Goal: Task Accomplishment & Management: Use online tool/utility

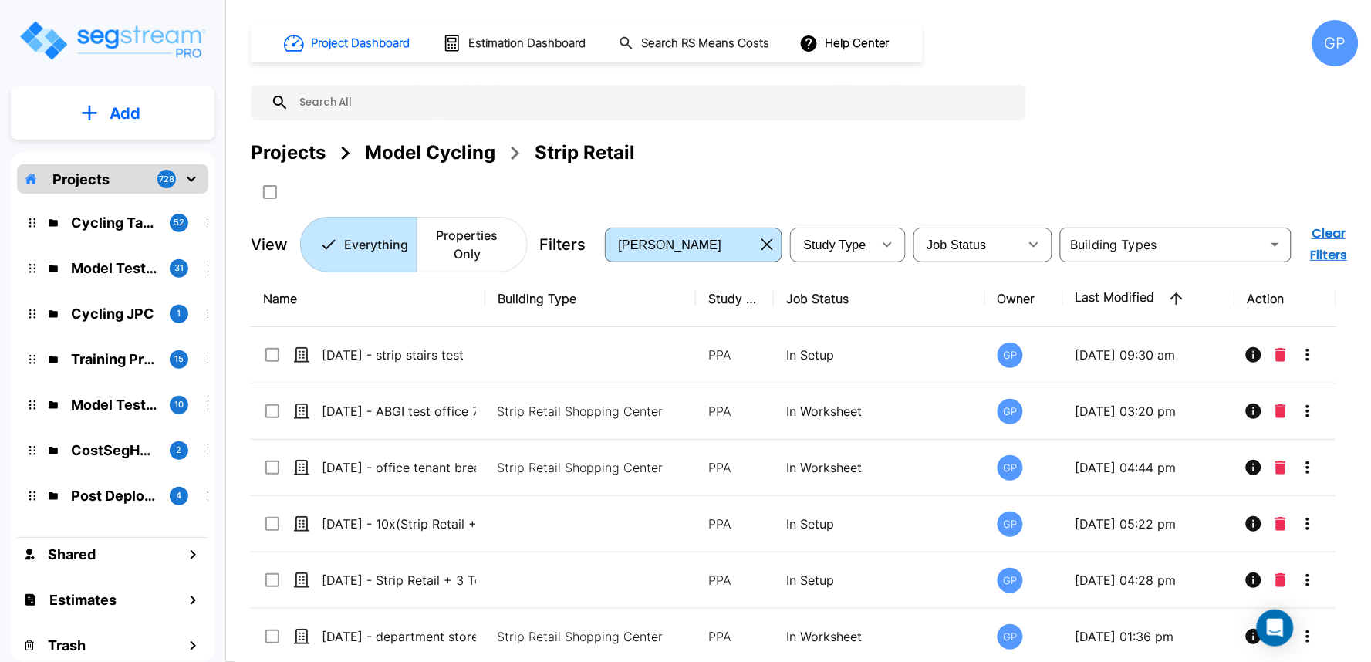
click at [1330, 39] on div "GP" at bounding box center [1335, 43] width 46 height 46
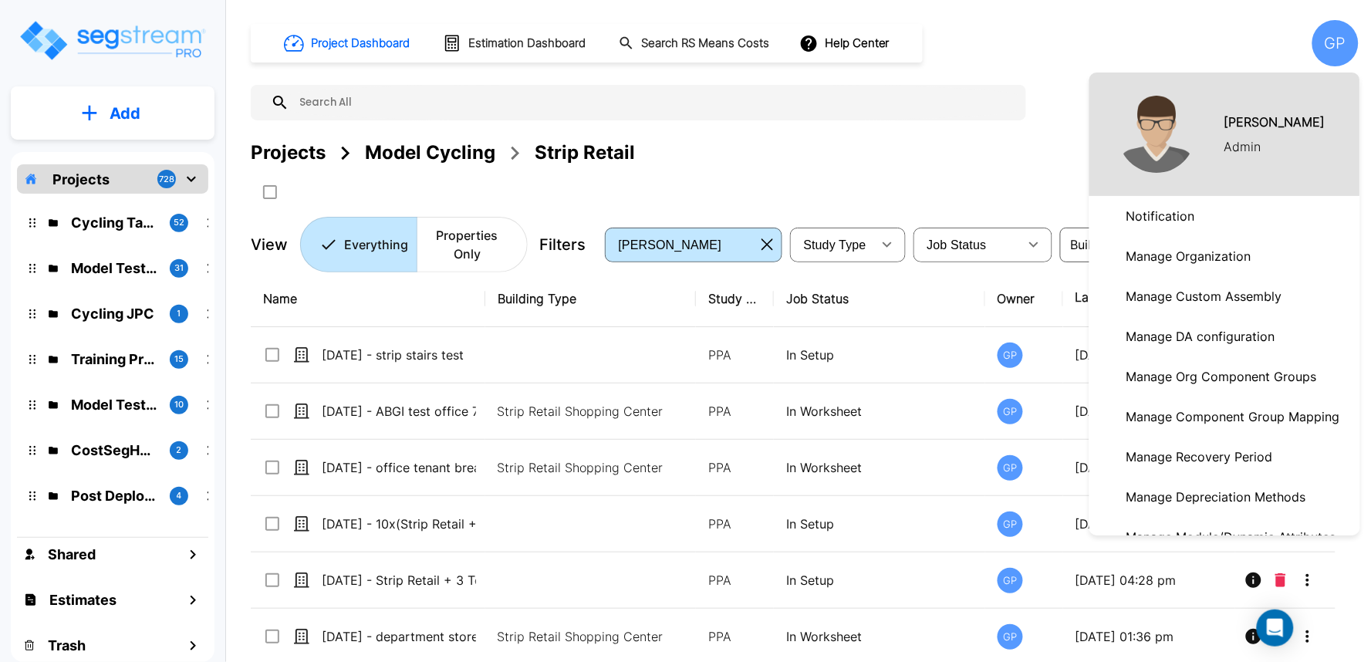
scroll to position [257, 0]
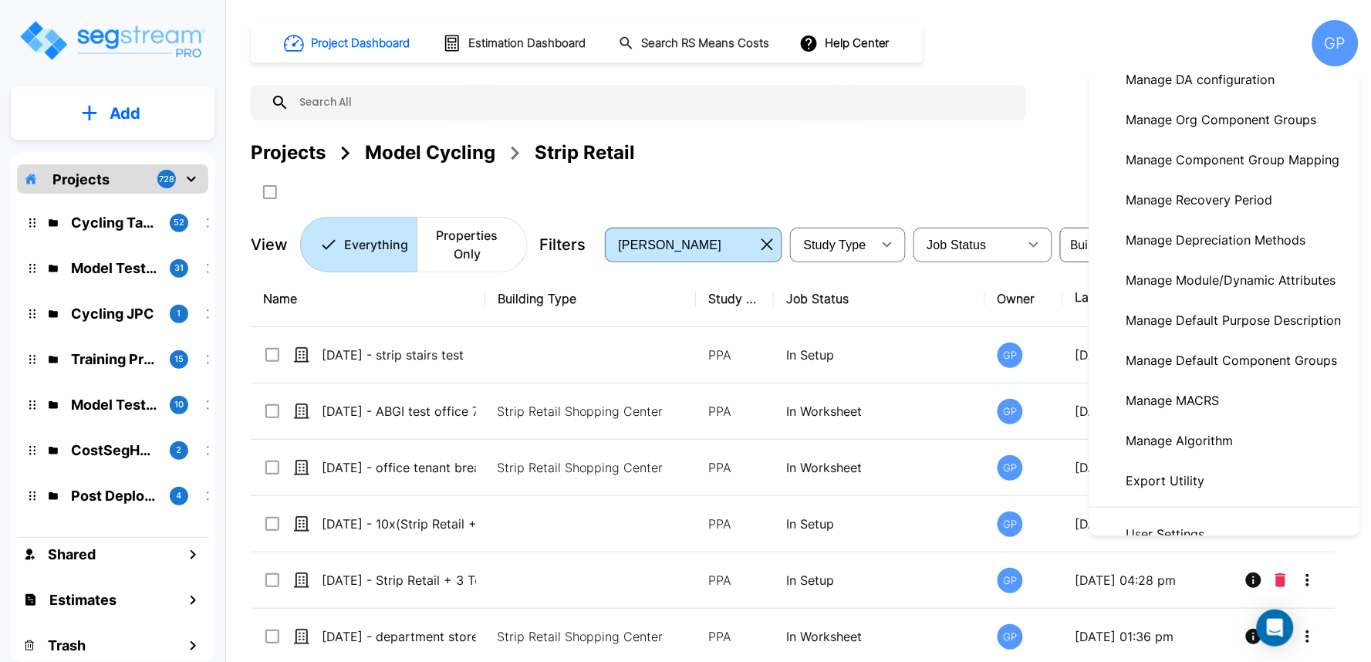
click at [1279, 289] on p "Manage Module/Dynamic Attributes" at bounding box center [1231, 280] width 222 height 31
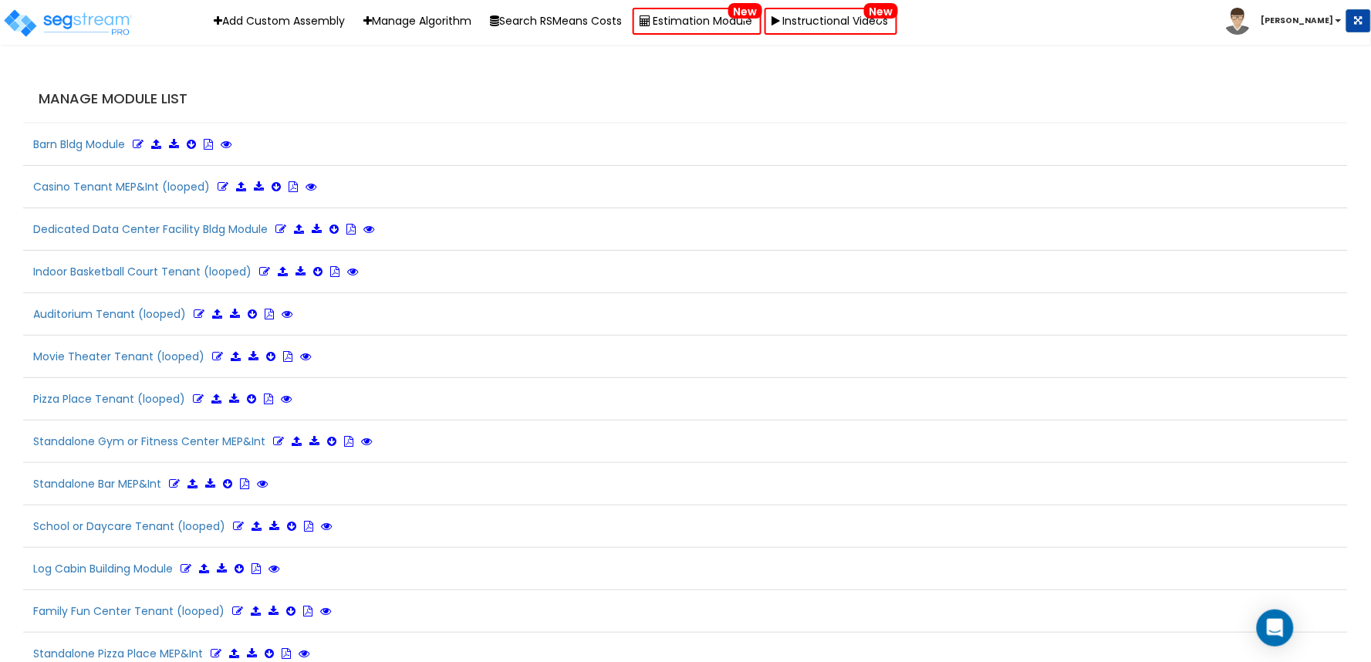
click at [903, 91] on h4 "Manage Module List" at bounding box center [689, 98] width 1301 height 15
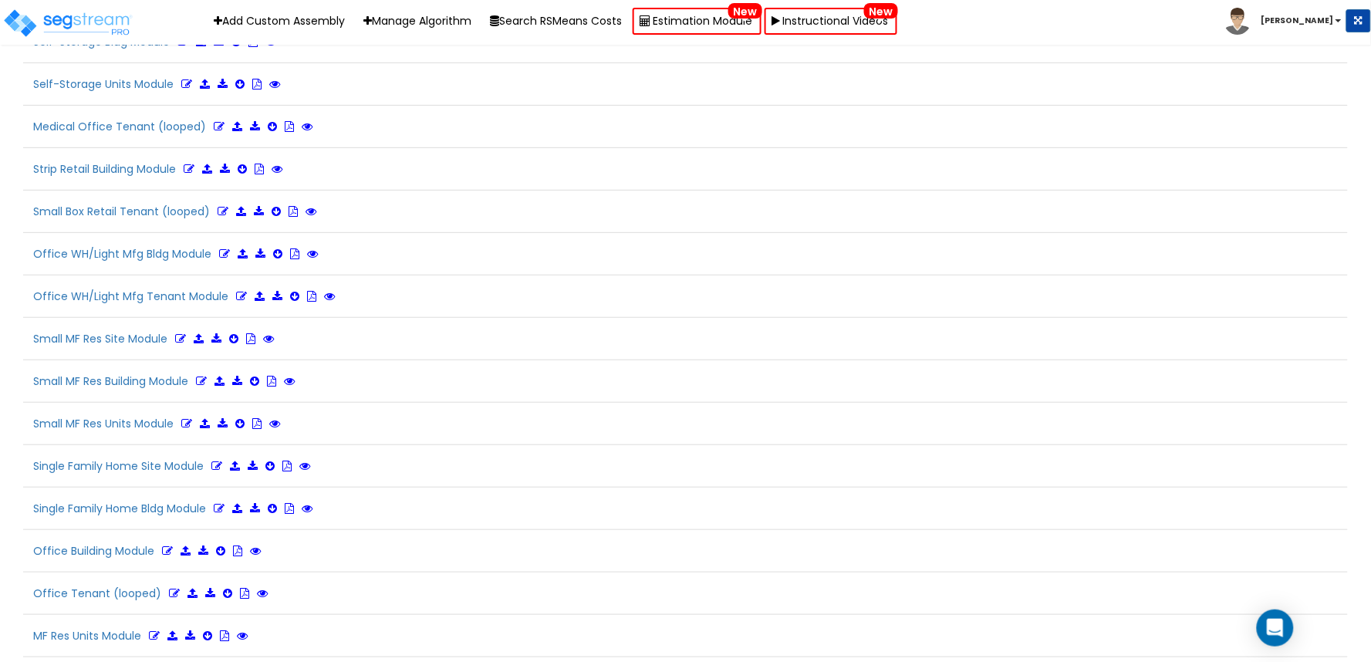
scroll to position [3650, 0]
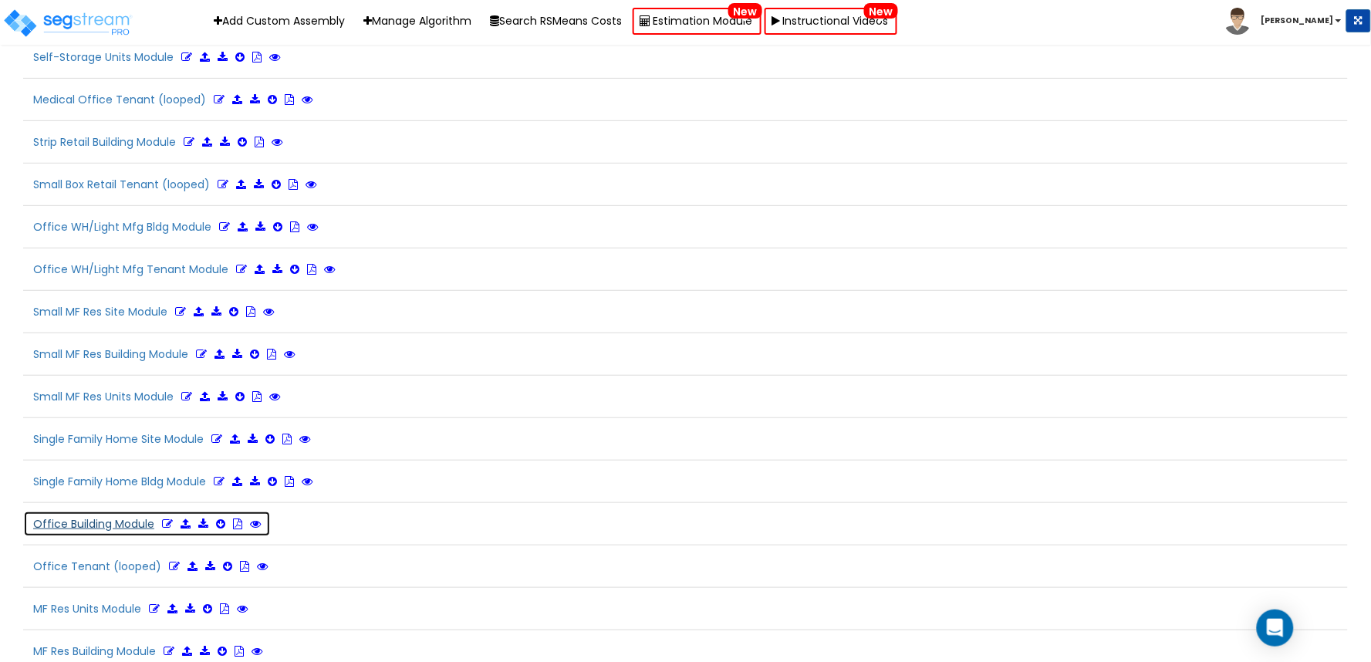
click at [163, 529] on icon at bounding box center [167, 523] width 11 height 11
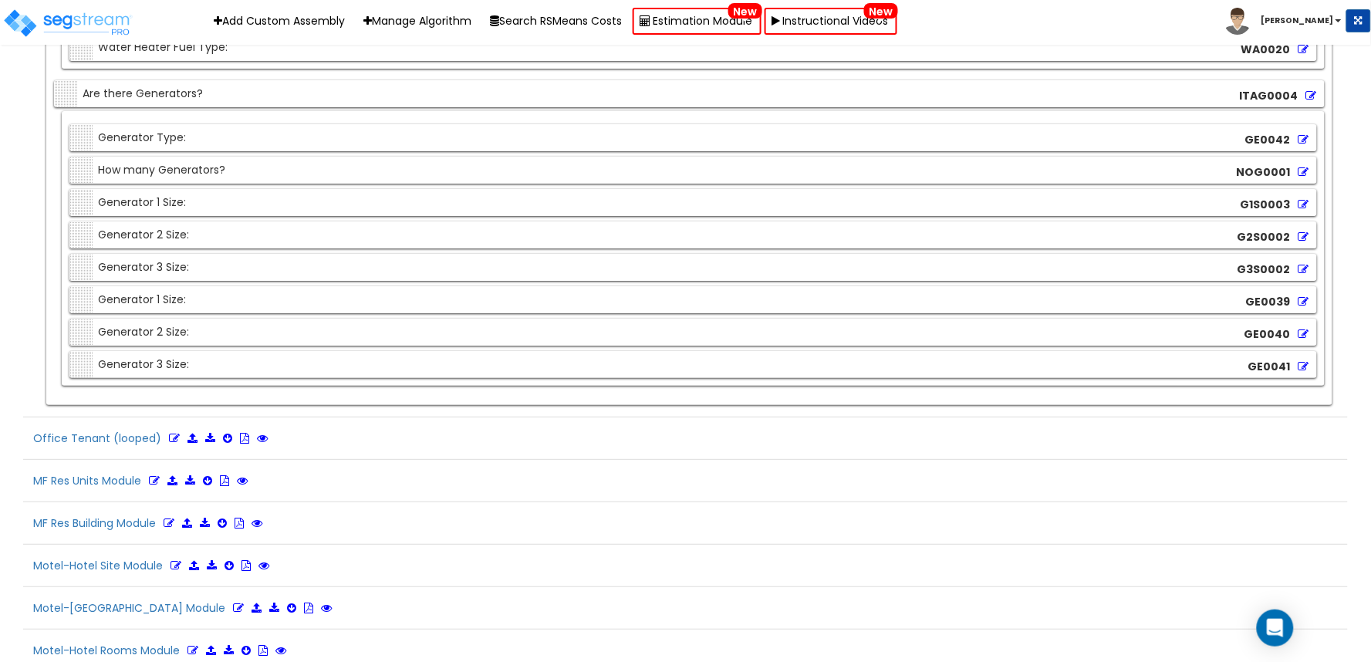
scroll to position [19191, 0]
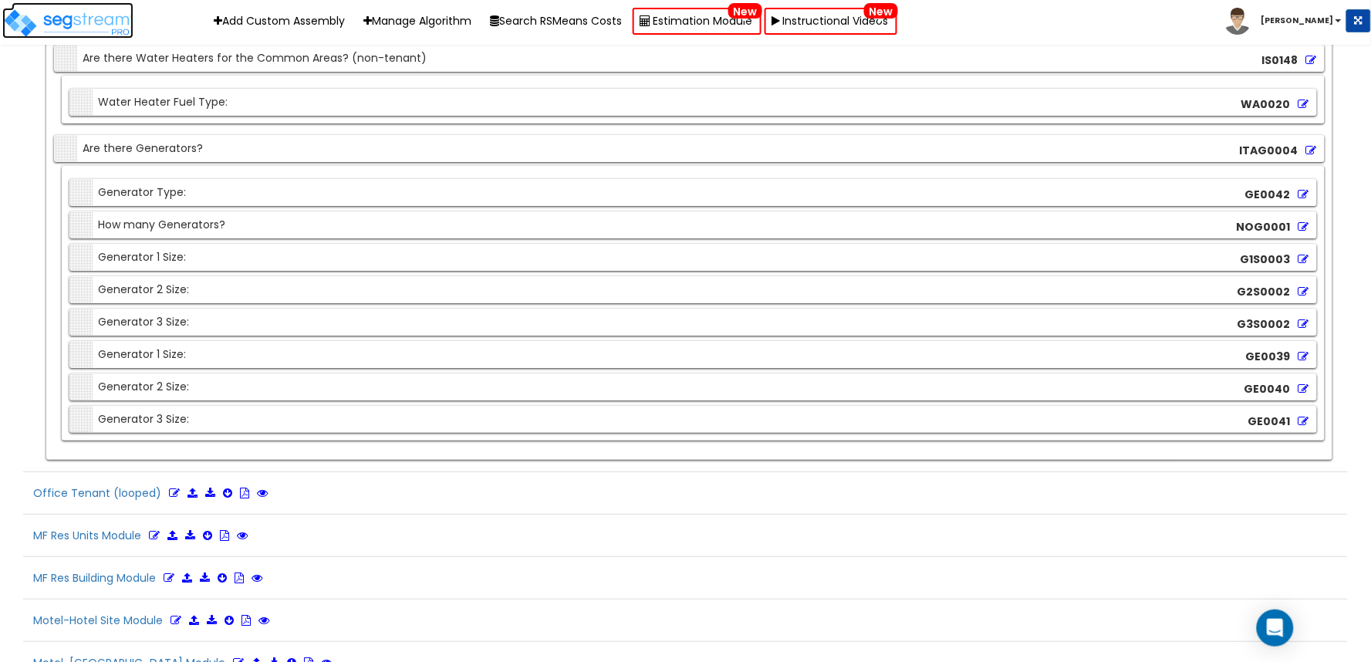
click at [72, 14] on img at bounding box center [67, 23] width 131 height 31
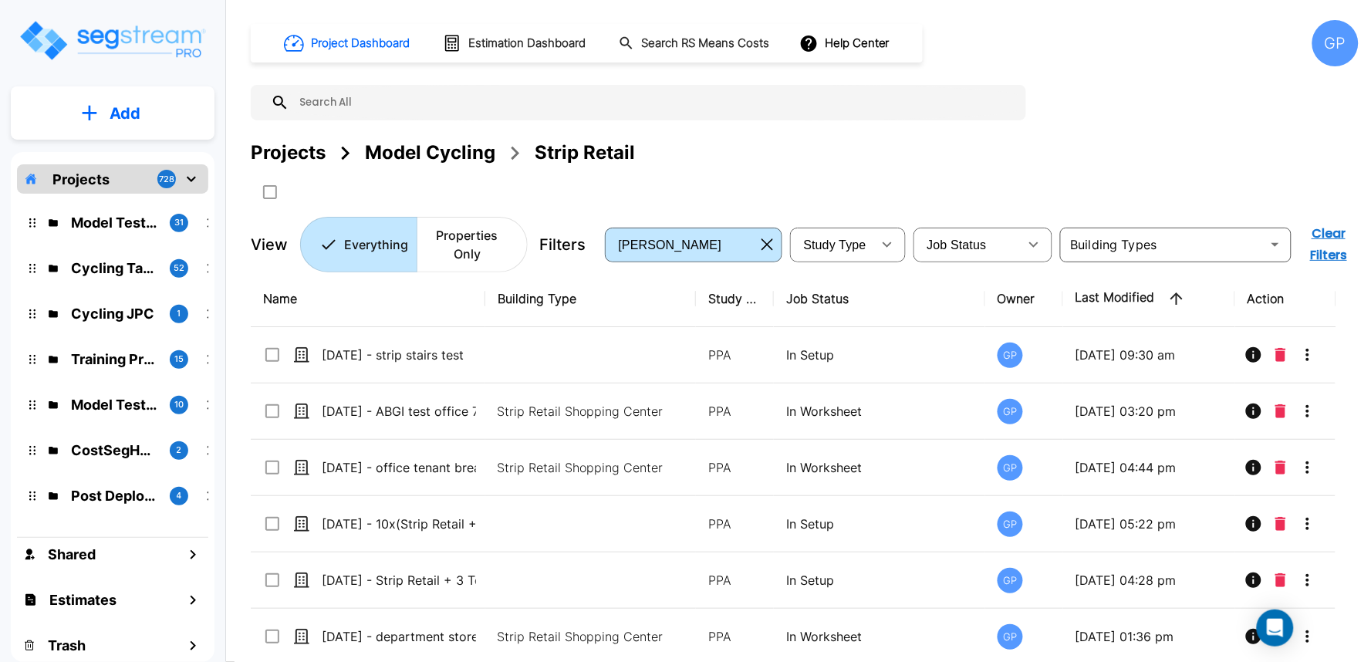
click at [1333, 47] on div "GP" at bounding box center [1335, 43] width 46 height 46
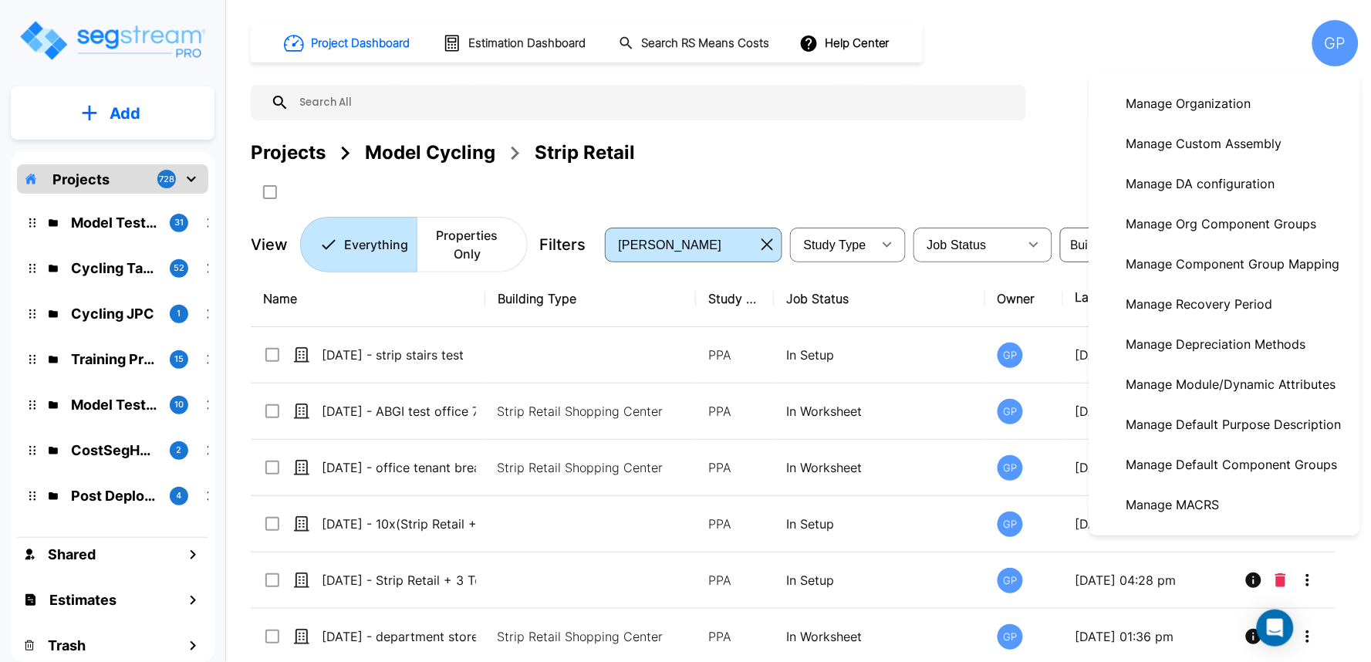
scroll to position [171, 0]
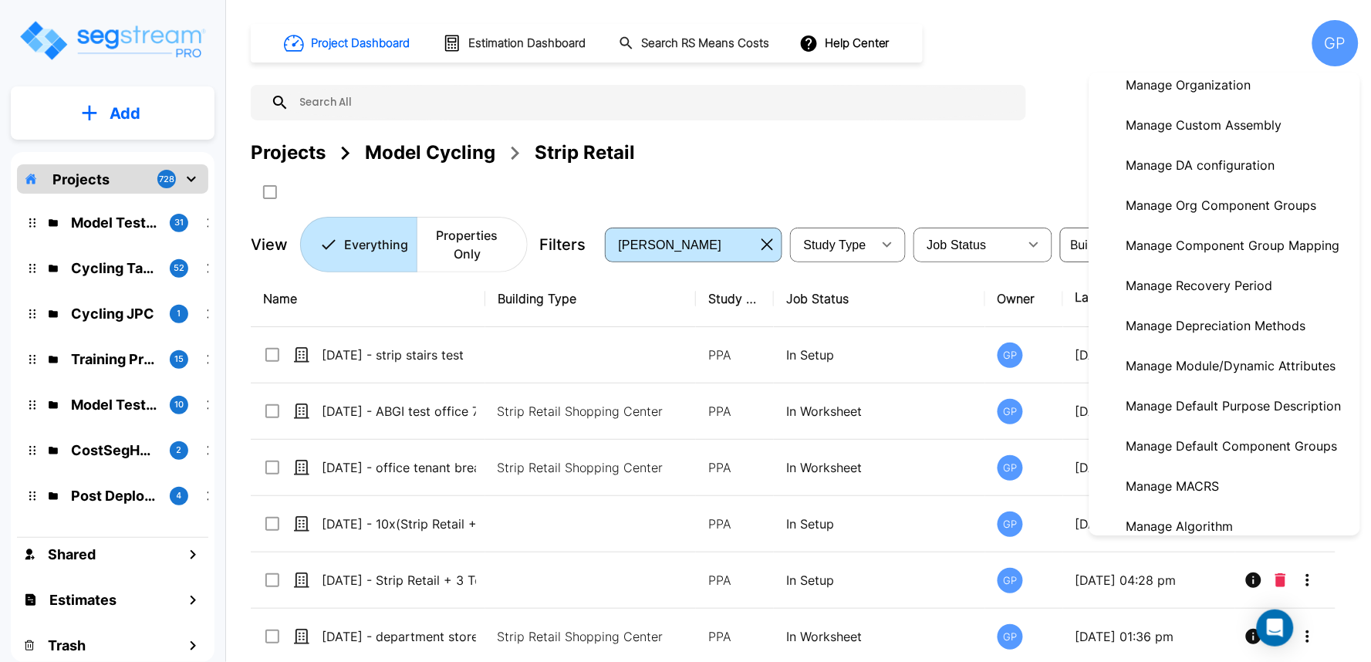
click at [1270, 359] on p "Manage Module/Dynamic Attributes" at bounding box center [1231, 365] width 222 height 31
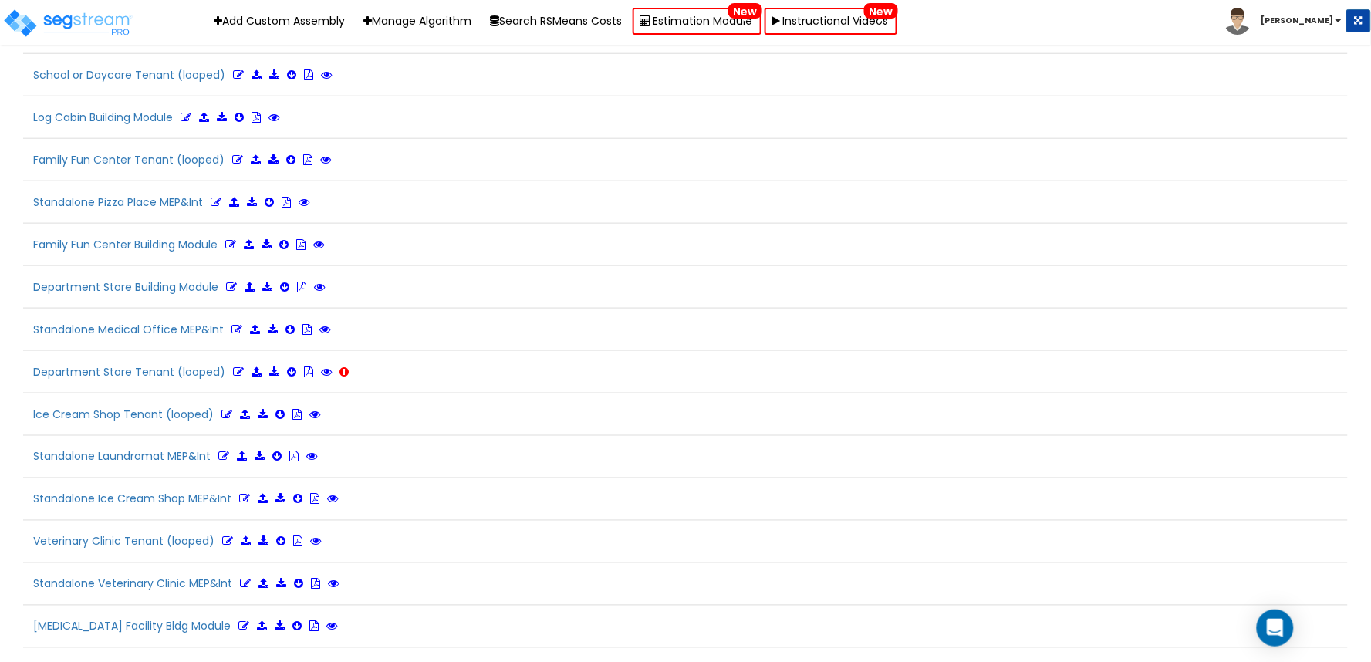
scroll to position [3810, 0]
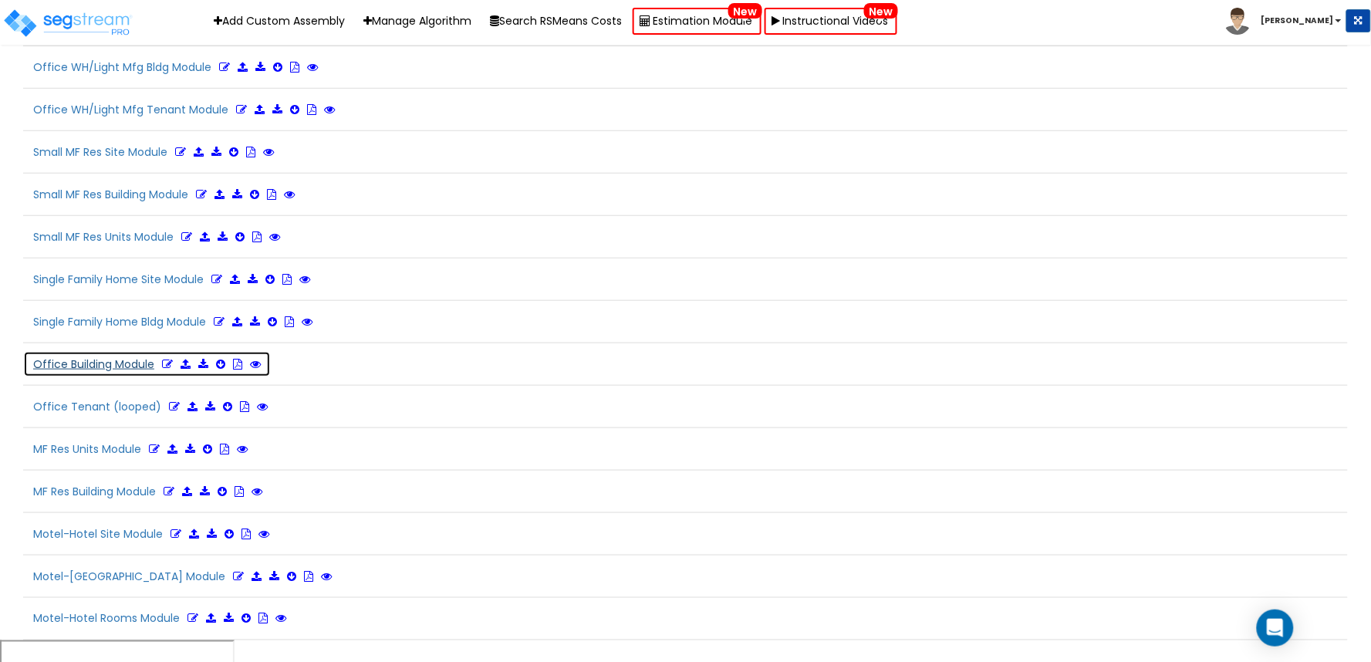
click at [166, 369] on icon at bounding box center [167, 364] width 11 height 11
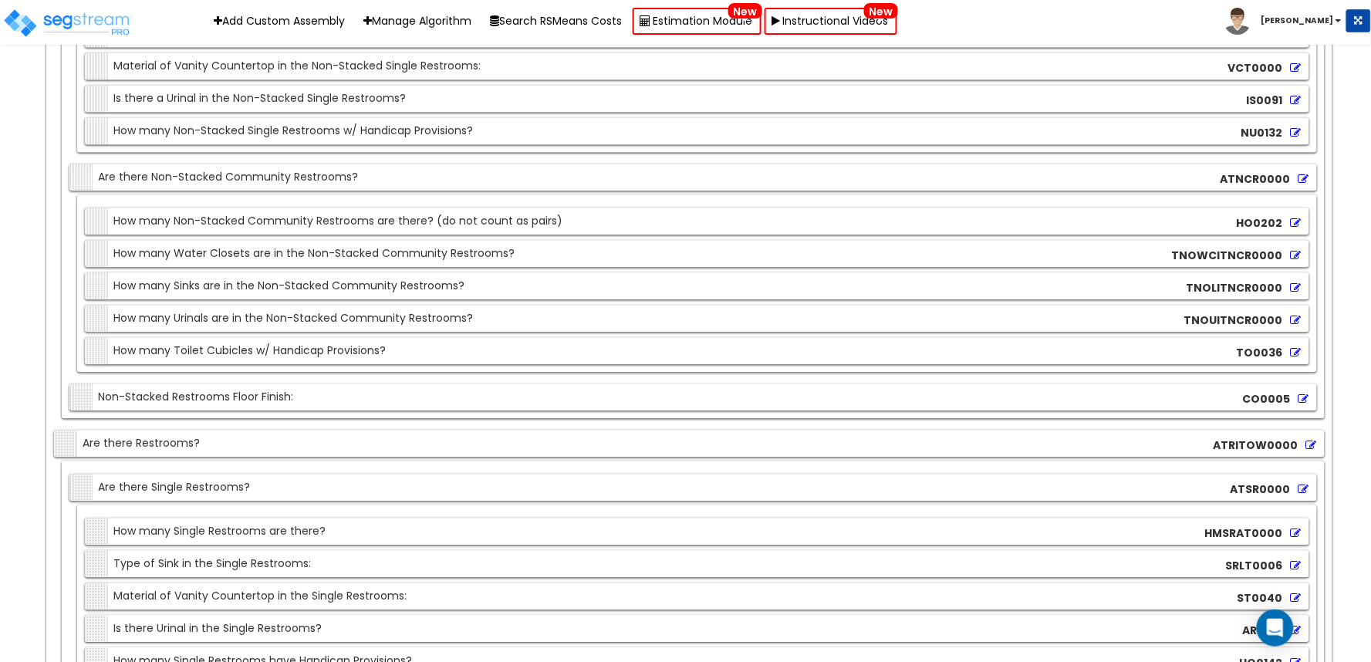
scroll to position [16983, 0]
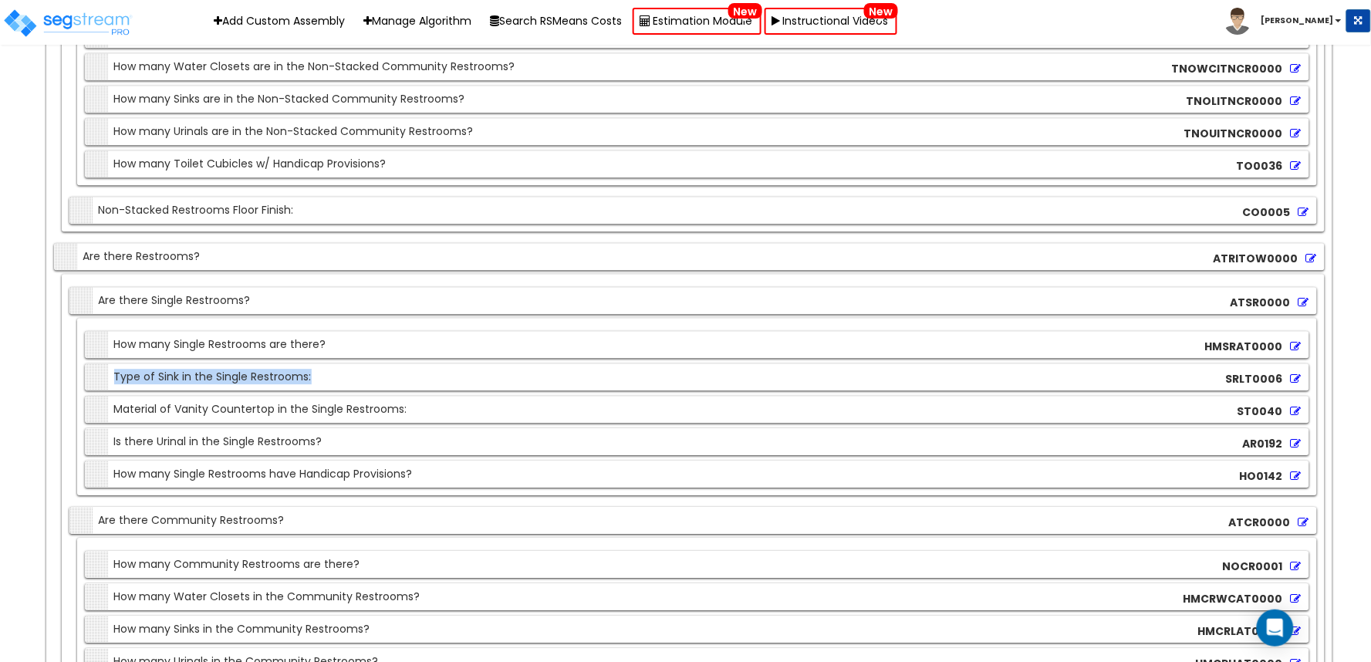
drag, startPoint x: 113, startPoint y: 397, endPoint x: 330, endPoint y: 394, distance: 216.7
click at [330, 390] on div "Section Type of Sink in the Single Restrooms: SRLT0006" at bounding box center [697, 376] width 1224 height 27
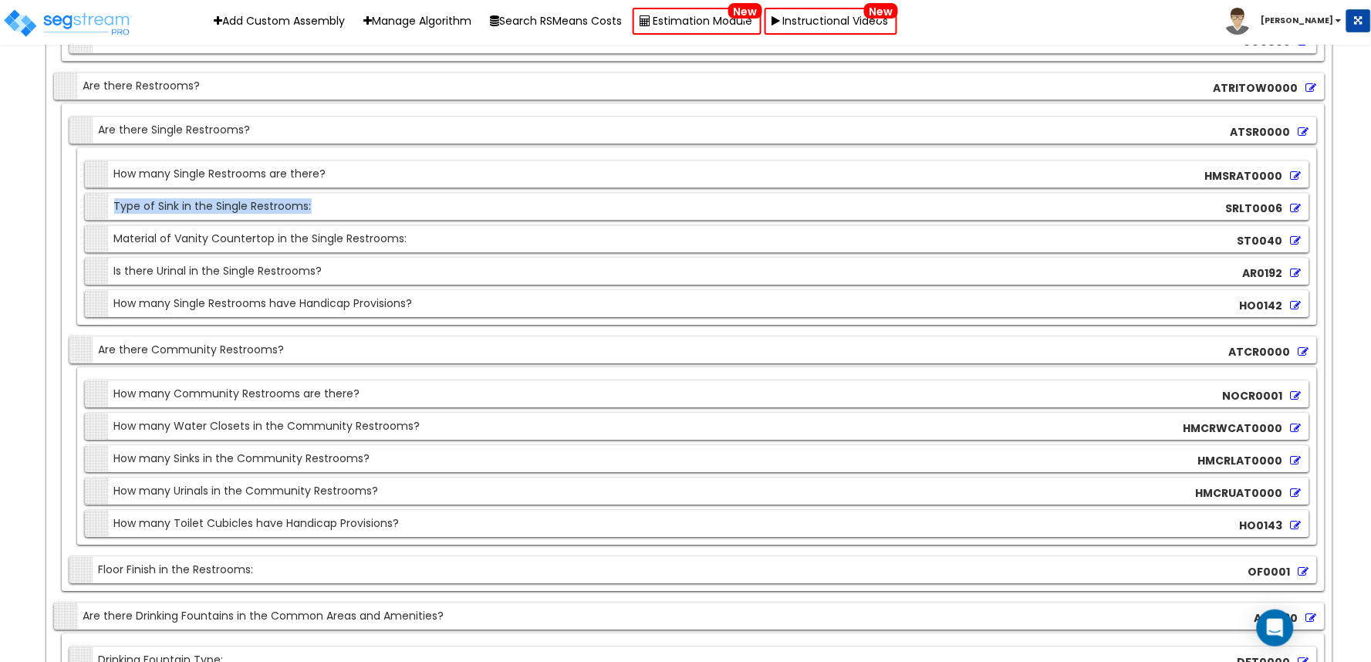
scroll to position [17155, 0]
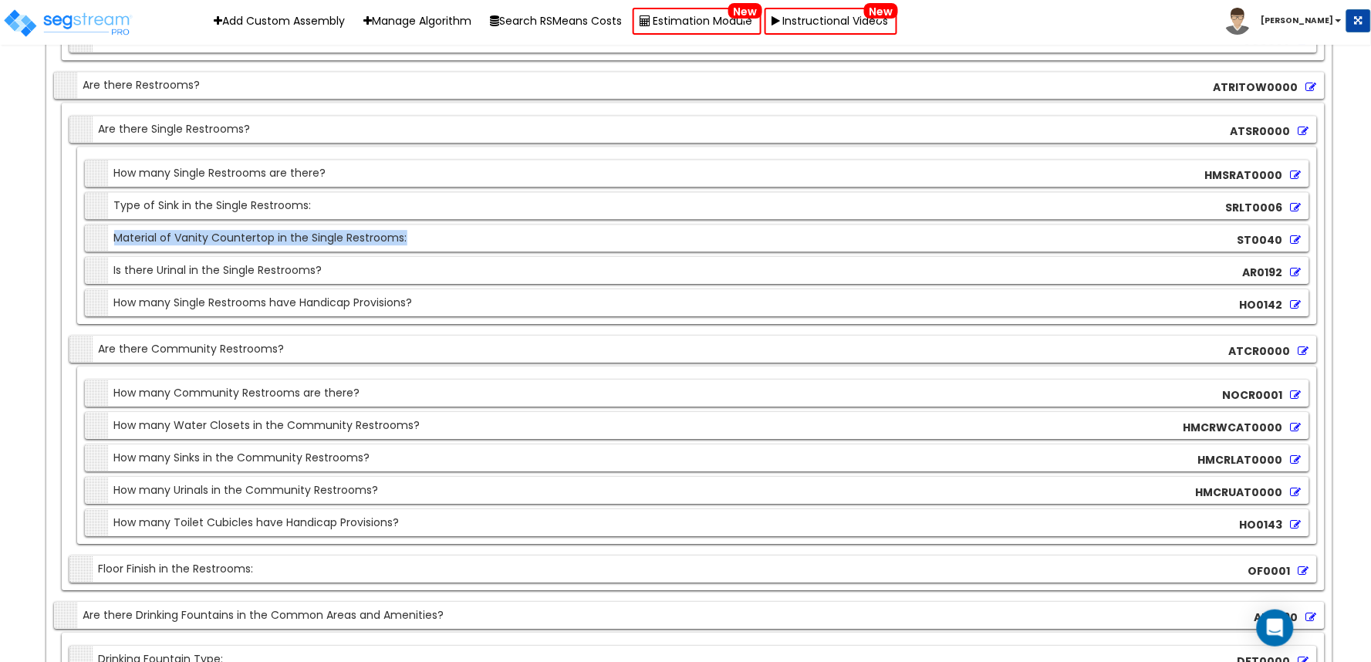
drag, startPoint x: 114, startPoint y: 258, endPoint x: 496, endPoint y: 258, distance: 381.8
click at [496, 251] on div "Section Material of Vanity Countertop in the Single Restrooms: ST0040" at bounding box center [697, 237] width 1224 height 27
copy div "Material of Vanity Countertop in the Single Restrooms:"
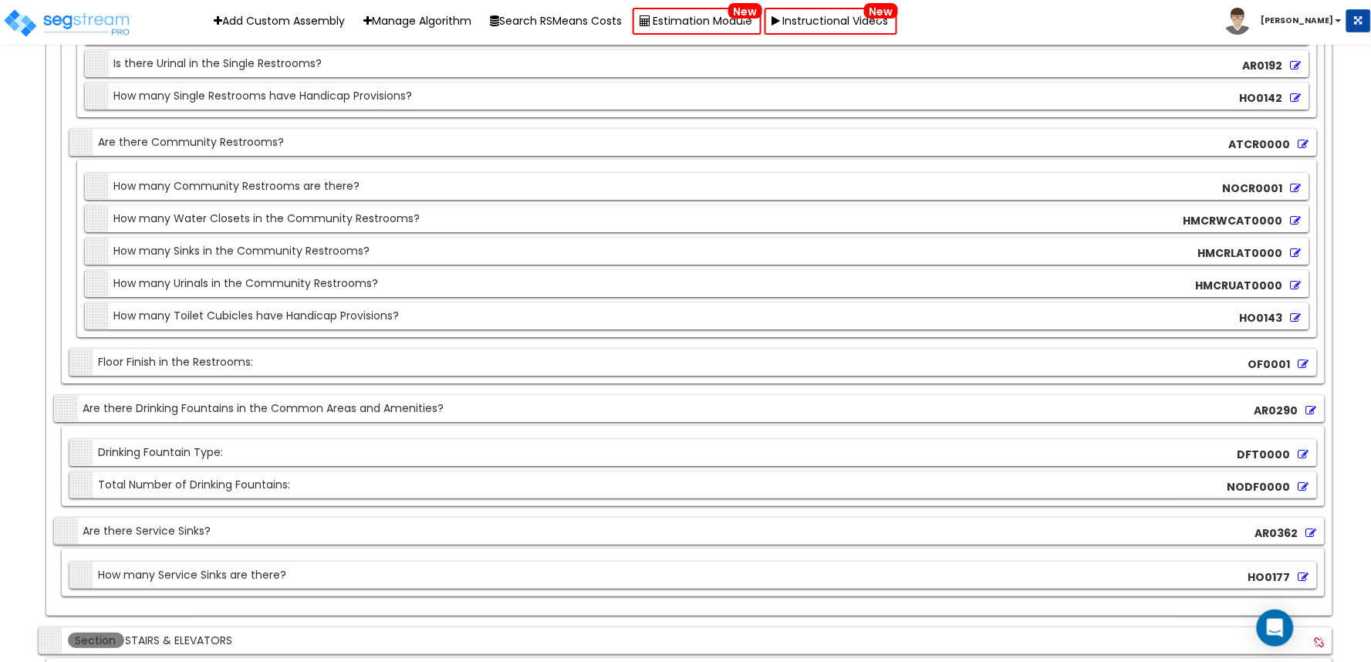
scroll to position [17411, 0]
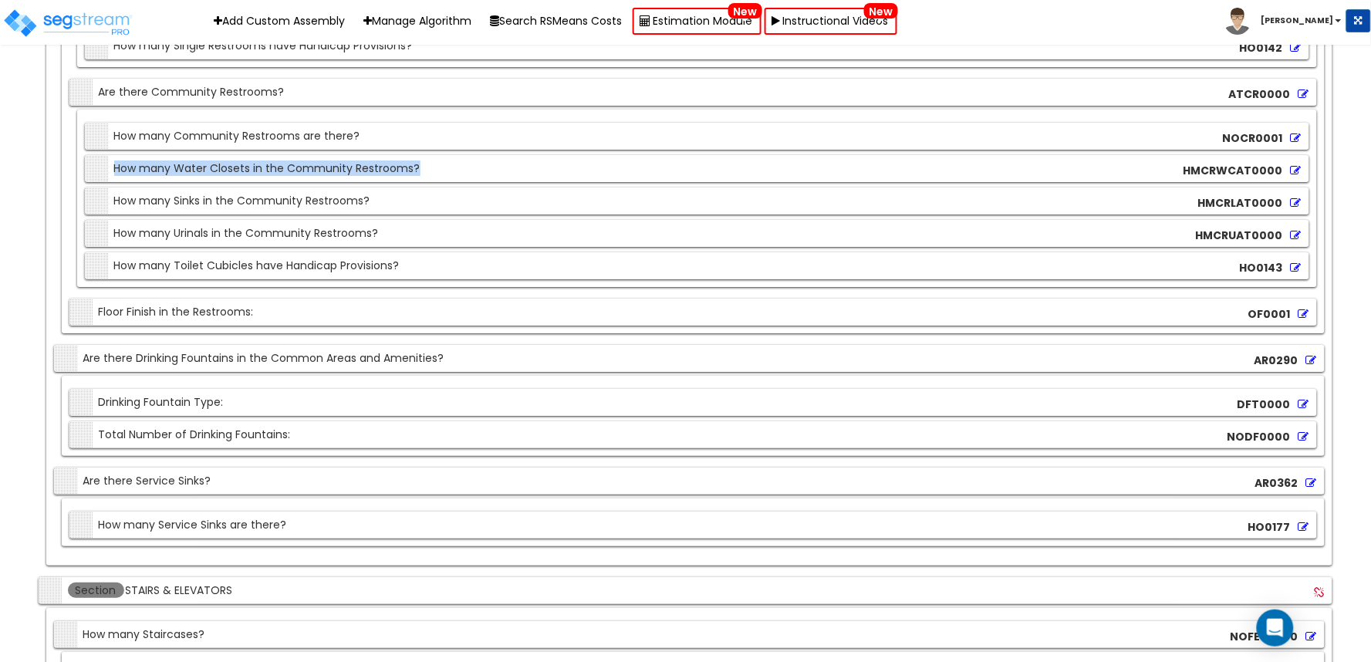
drag, startPoint x: 114, startPoint y: 191, endPoint x: 558, endPoint y: 191, distance: 444.3
click at [558, 182] on div "Section How many Water Closets in the Community Restrooms? HMCRWCAT0000" at bounding box center [697, 168] width 1224 height 27
copy div "How many Water Closets in the Community Restrooms?"
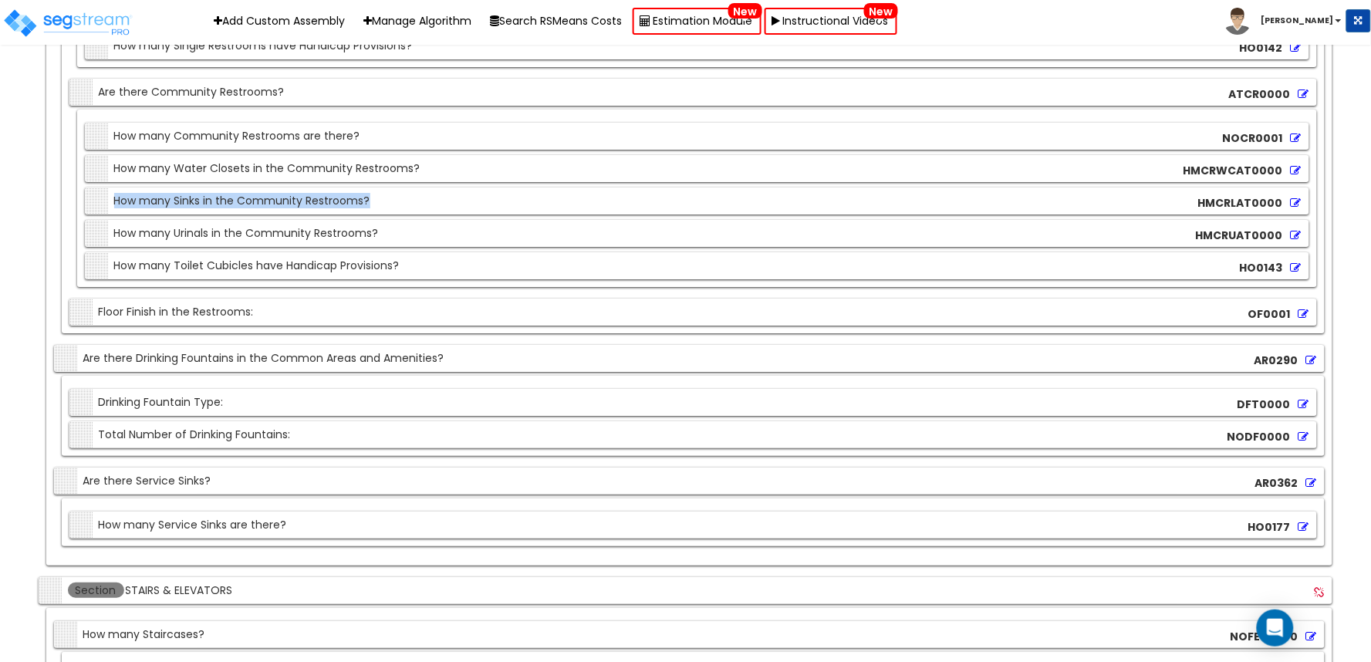
drag, startPoint x: 113, startPoint y: 218, endPoint x: 499, endPoint y: 218, distance: 385.6
click at [499, 214] on div "Section How many Sinks in the Community Restrooms? HMCRLAT0000" at bounding box center [697, 200] width 1224 height 27
copy div "How many Sinks in the Community Restrooms?"
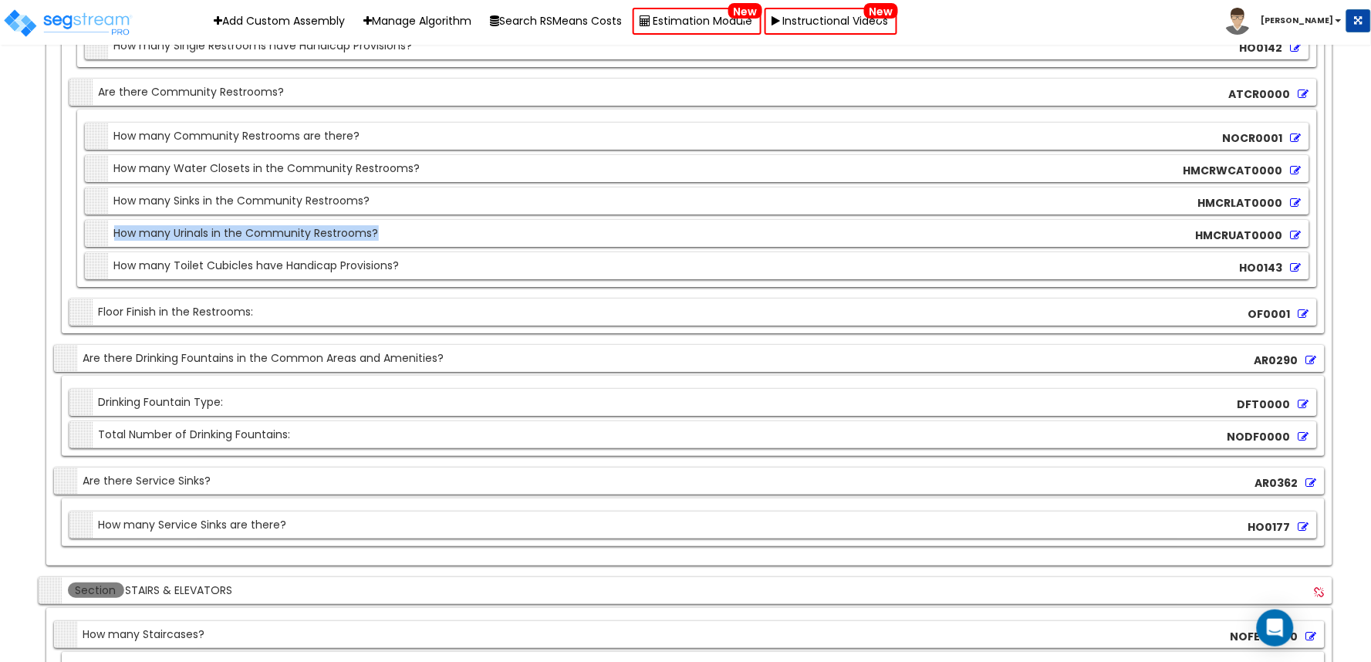
drag, startPoint x: 111, startPoint y: 258, endPoint x: 527, endPoint y: 256, distance: 415.7
click at [527, 247] on div "Section How many Urinals in the Community Restrooms? HMCRUAT0000" at bounding box center [697, 233] width 1224 height 27
copy div "How many Urinals in the Community Restrooms?"
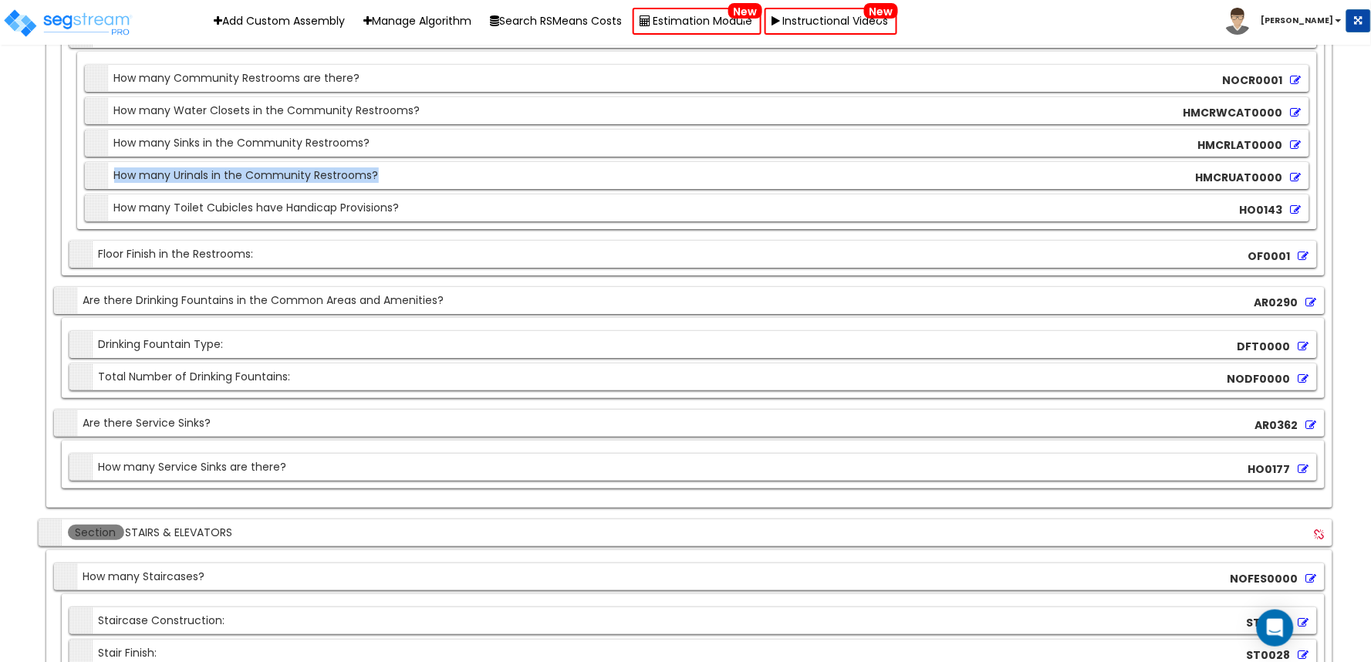
scroll to position [17497, 0]
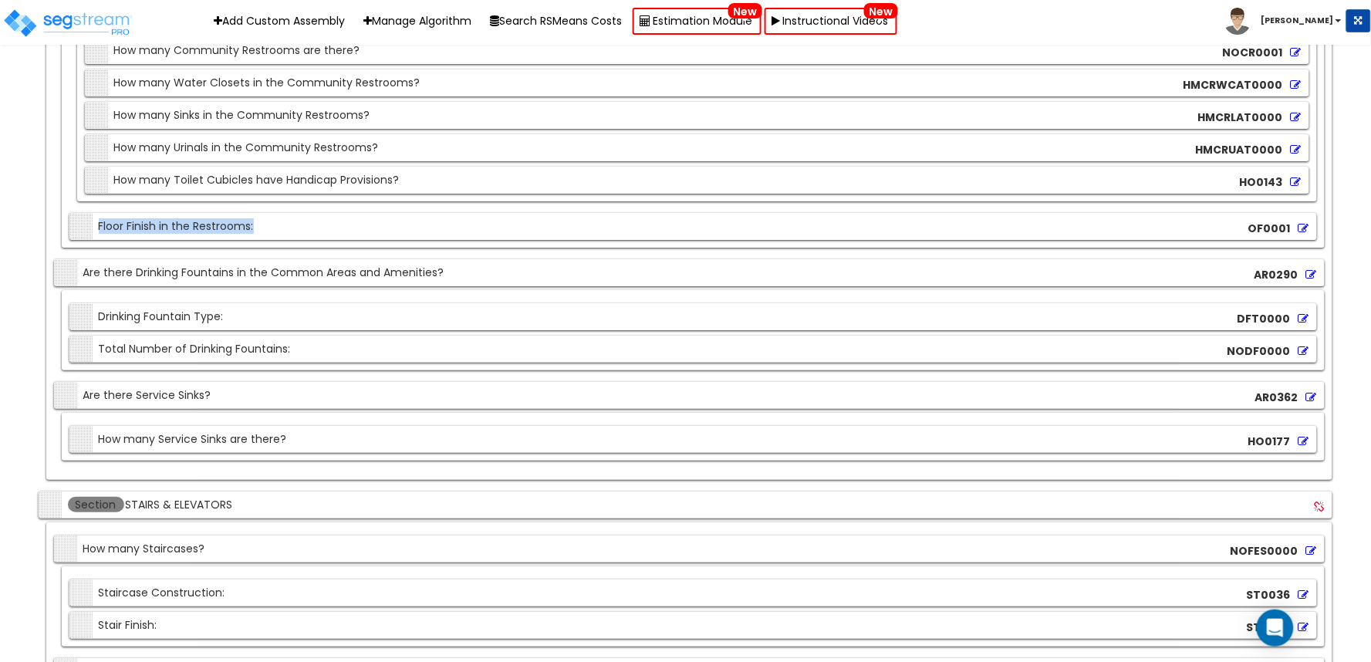
drag, startPoint x: 96, startPoint y: 247, endPoint x: 343, endPoint y: 247, distance: 247.6
click at [343, 240] on div "Section Floor Finish in the Restrooms: OF0001" at bounding box center [692, 226] width 1247 height 27
copy div "Floor Finish in the Restrooms:"
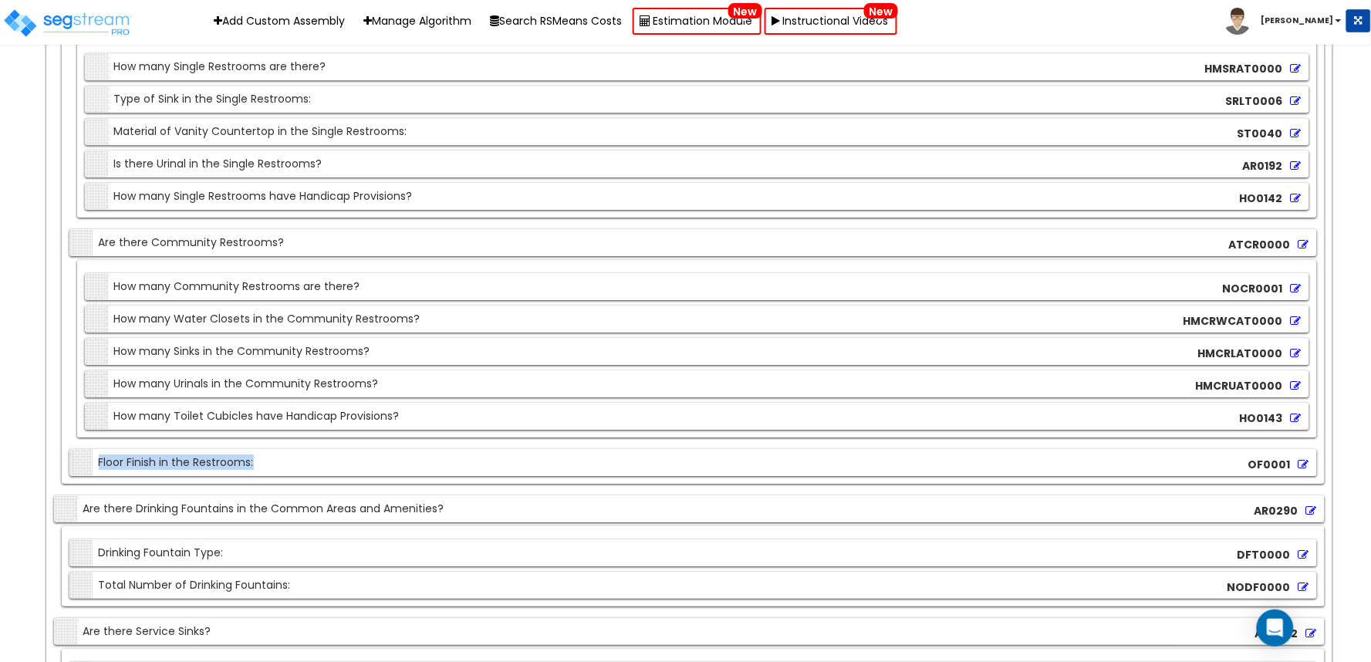
scroll to position [17240, 0]
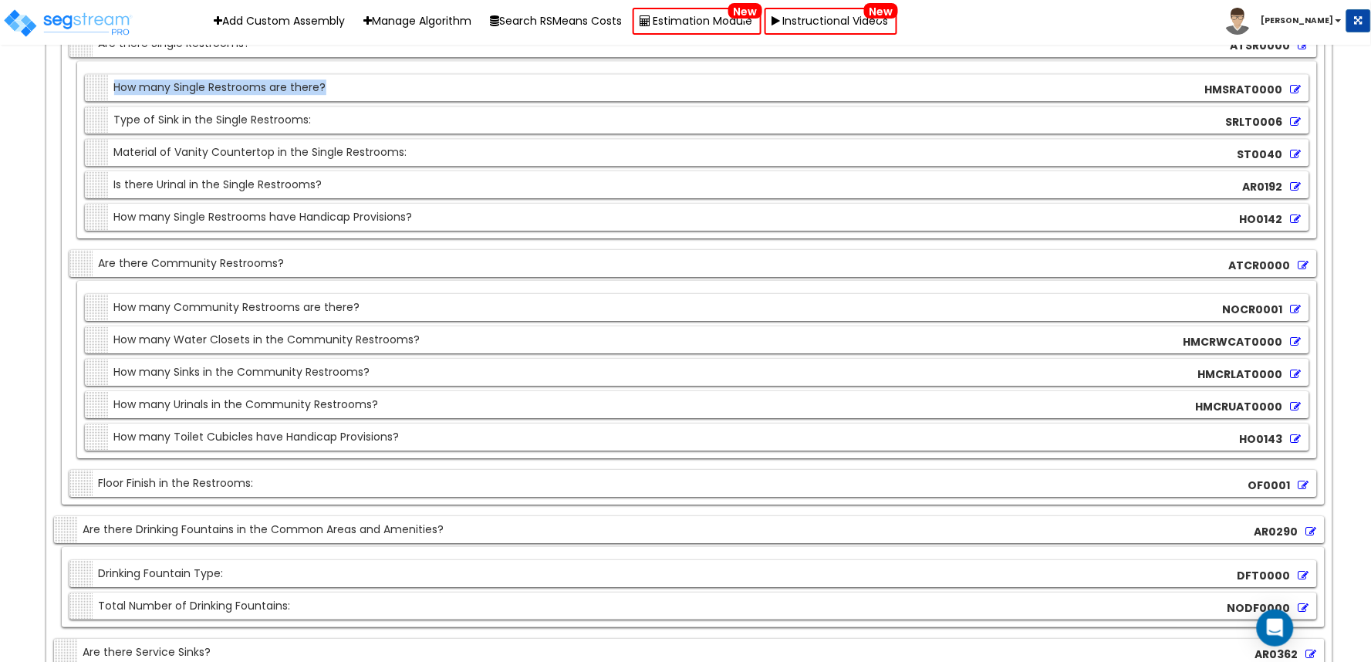
drag, startPoint x: 109, startPoint y: 106, endPoint x: 449, endPoint y: 104, distance: 340.1
click at [454, 101] on div "Section How many Single Restrooms are there? HMSRAT0000" at bounding box center [697, 87] width 1224 height 27
copy div "How many Single Restrooms are there?"
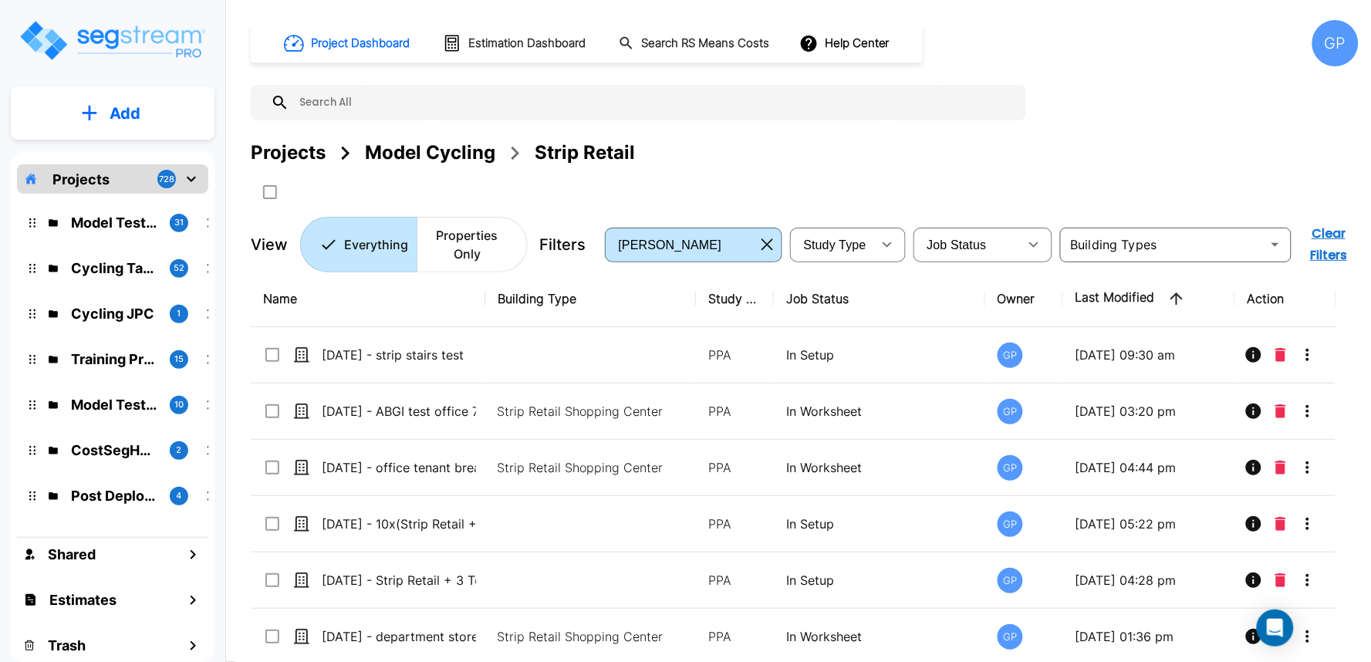
click at [1336, 50] on div "GP" at bounding box center [1335, 43] width 46 height 46
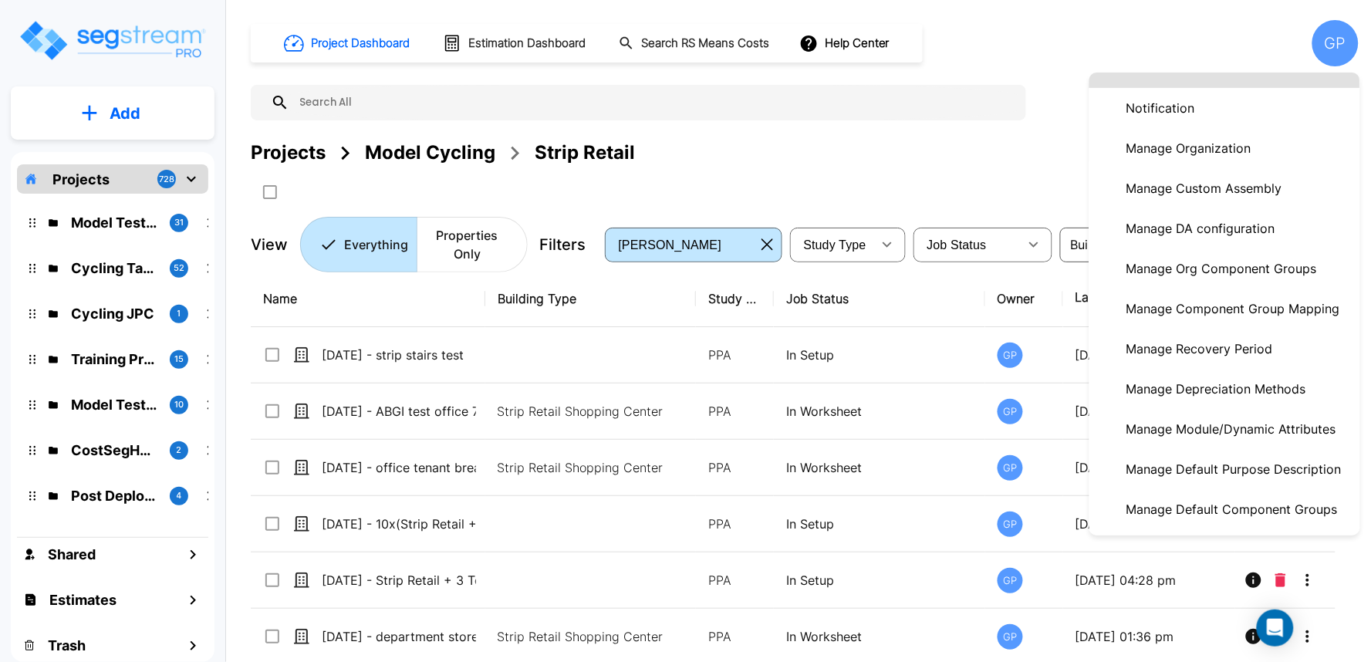
scroll to position [171, 0]
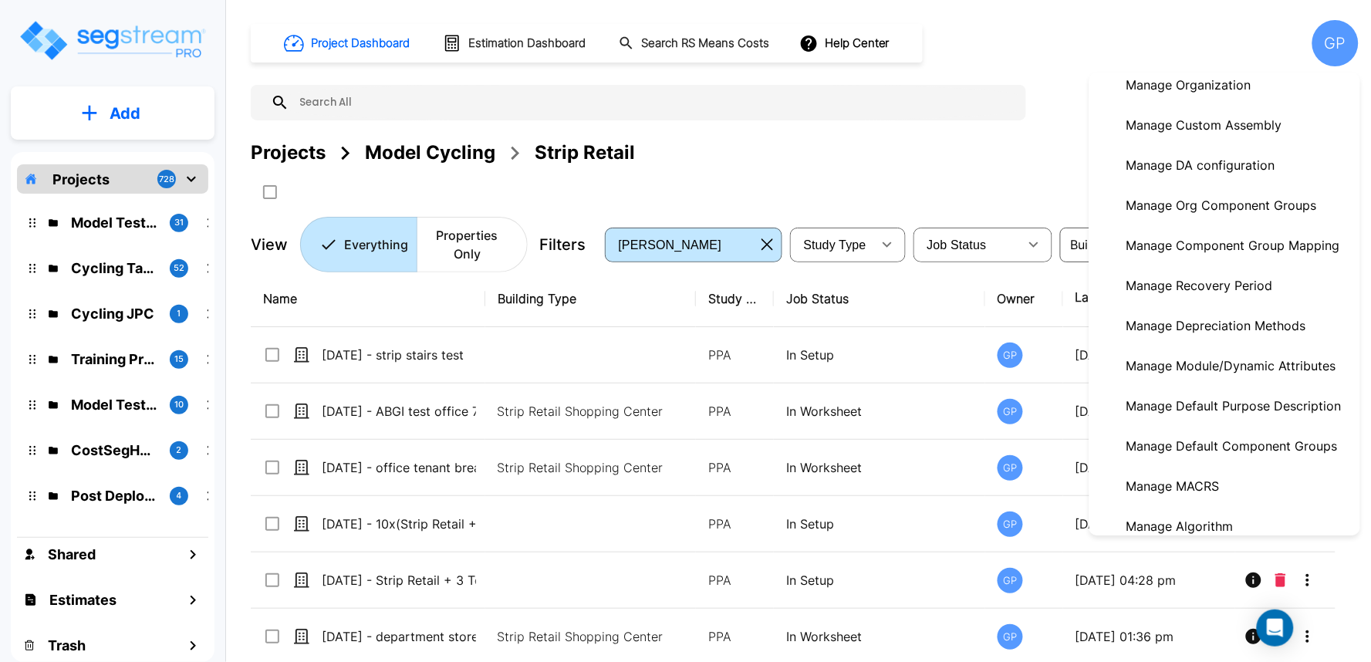
click at [1242, 368] on p "Manage Module/Dynamic Attributes" at bounding box center [1231, 365] width 222 height 31
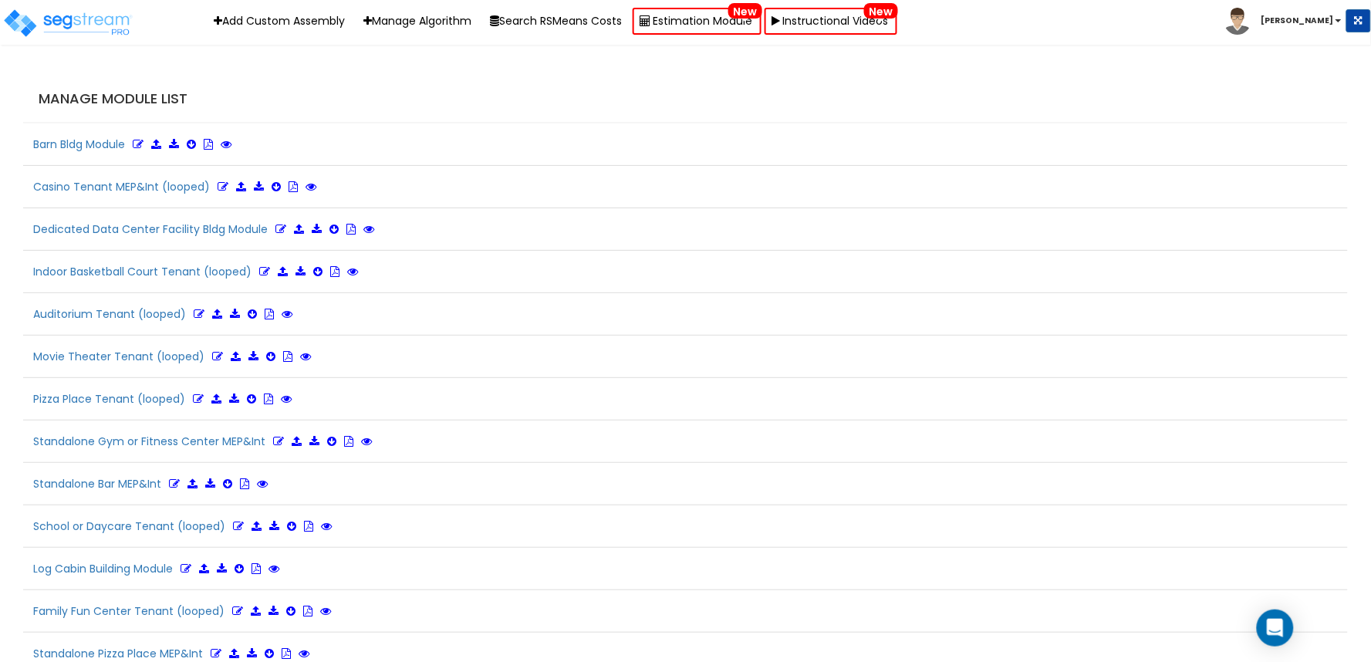
scroll to position [410, 0]
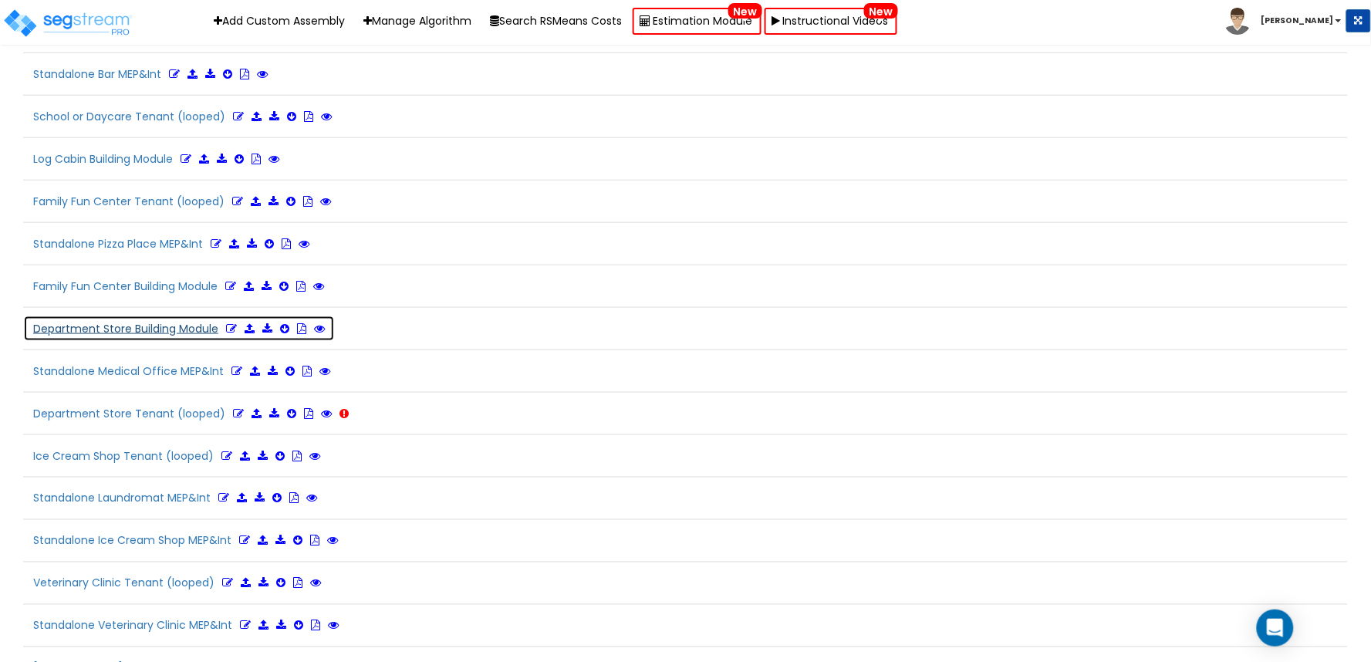
click at [227, 329] on icon at bounding box center [231, 328] width 11 height 11
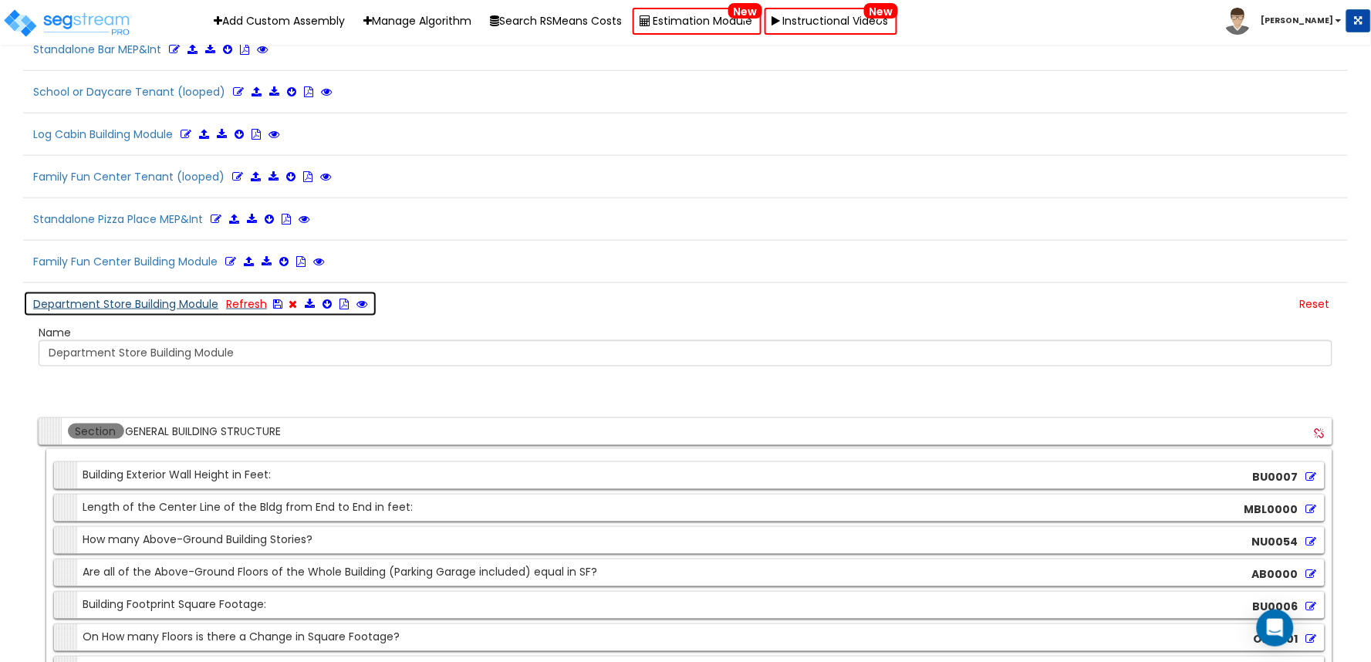
scroll to position [152, 0]
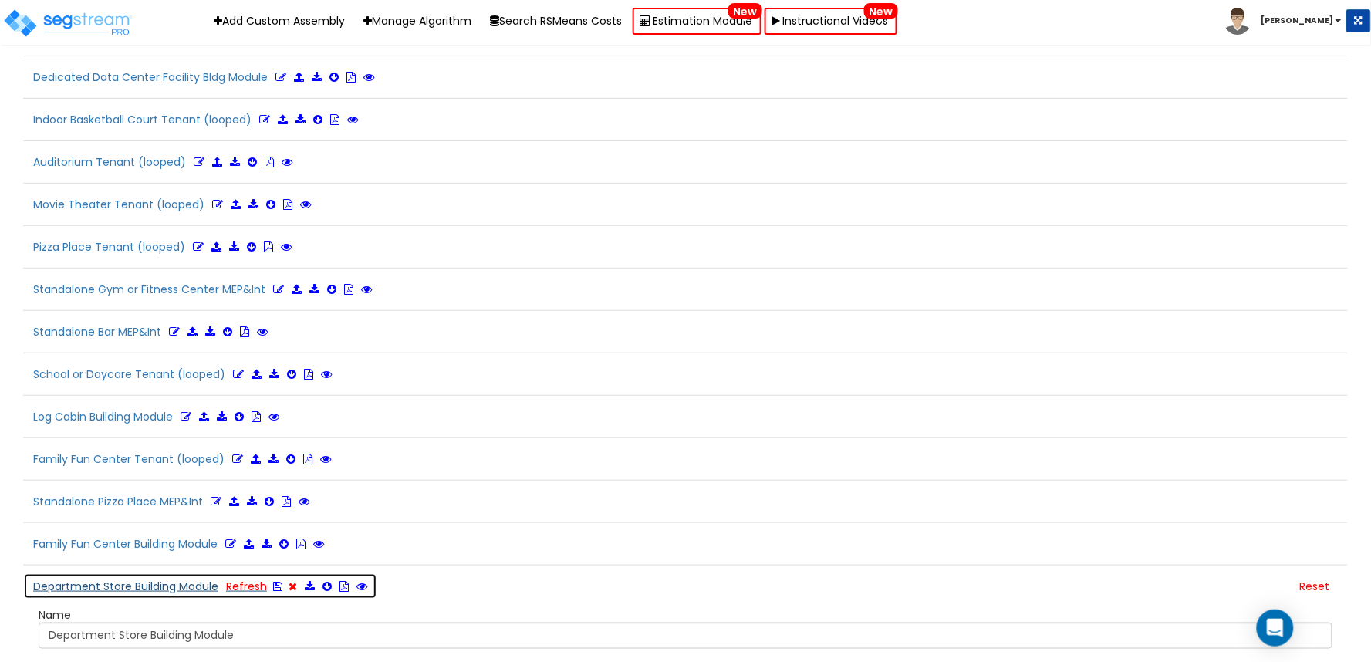
click at [171, 588] on button "Department Store Building Module Refresh" at bounding box center [200, 586] width 354 height 26
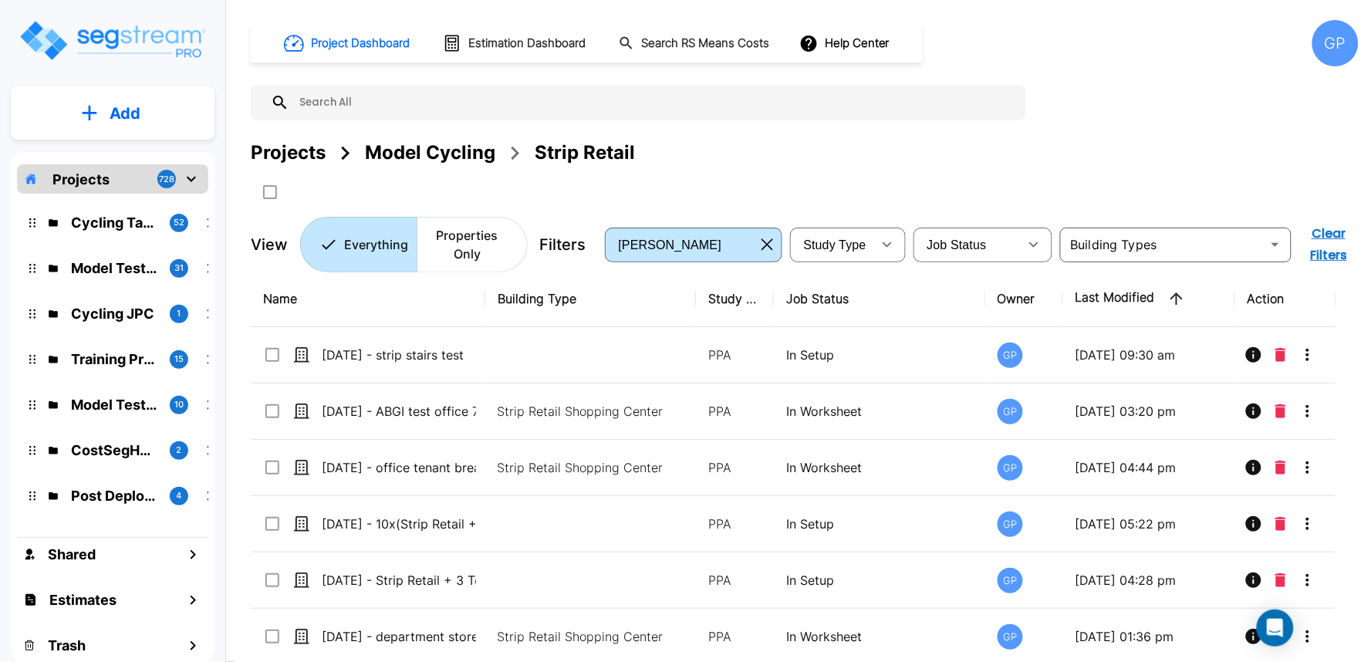
click at [1337, 40] on div "GP" at bounding box center [1335, 43] width 46 height 46
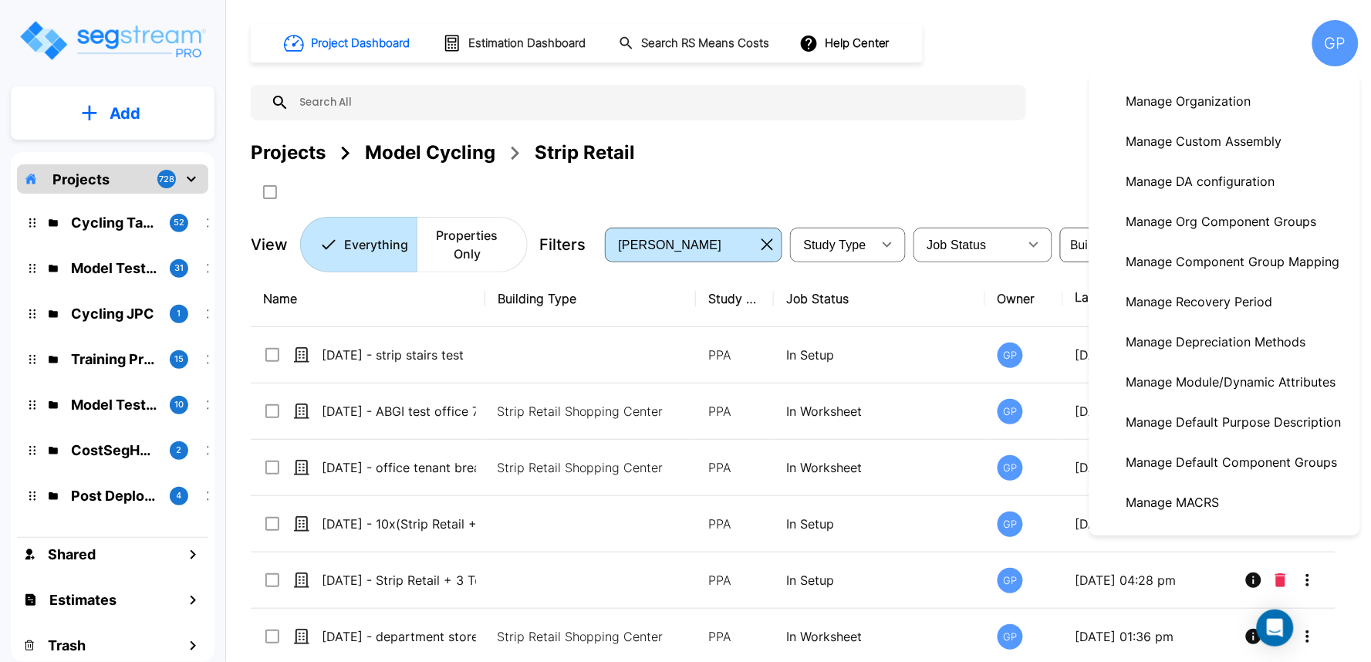
scroll to position [171, 0]
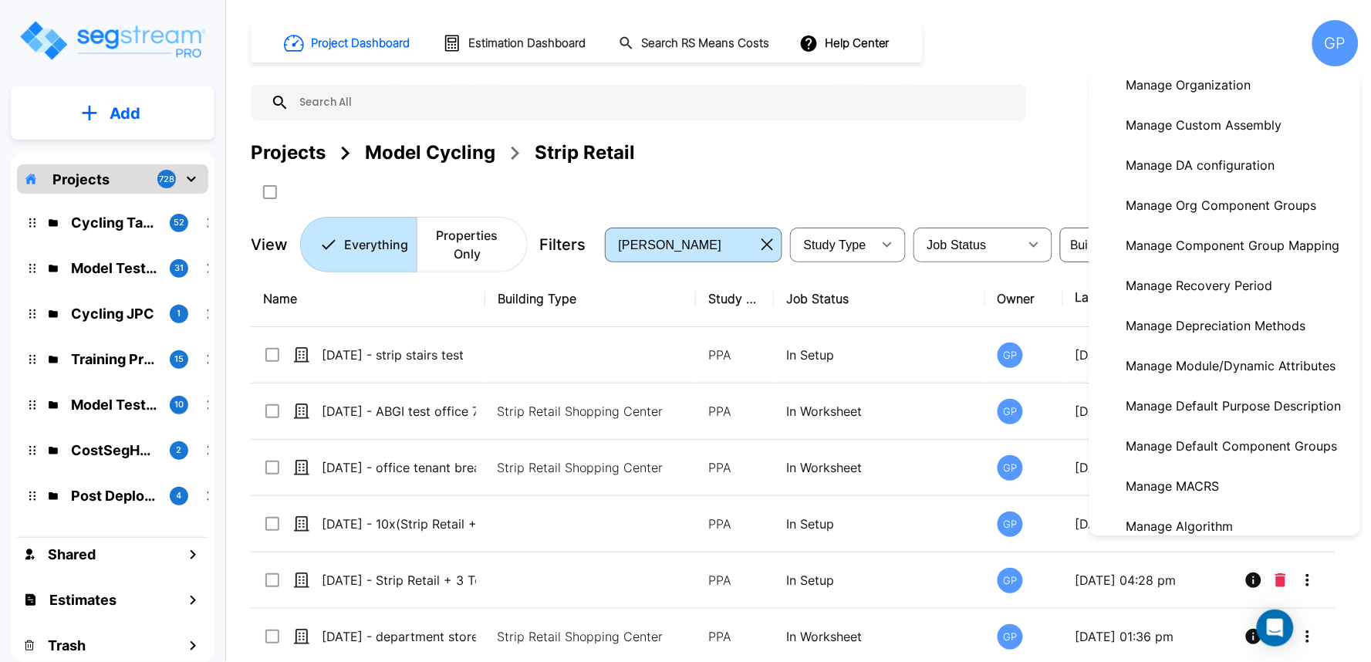
click at [1243, 373] on p "Manage Module/Dynamic Attributes" at bounding box center [1231, 365] width 222 height 31
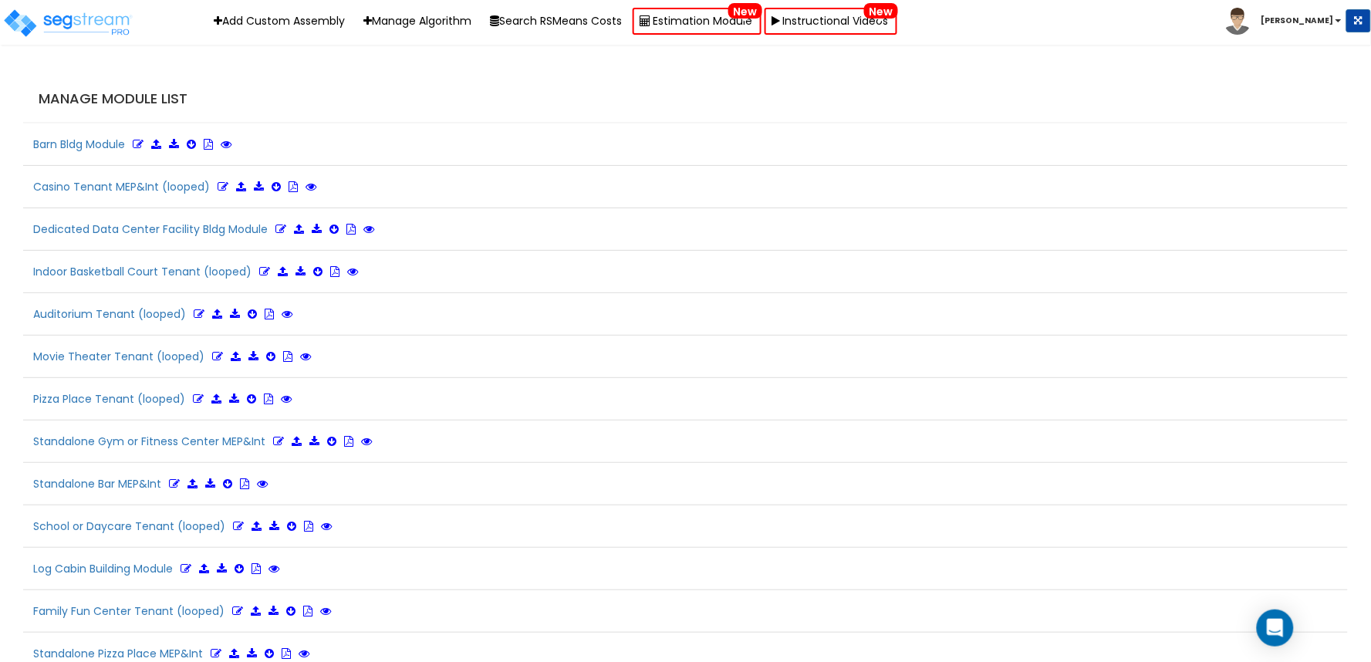
scroll to position [410, 0]
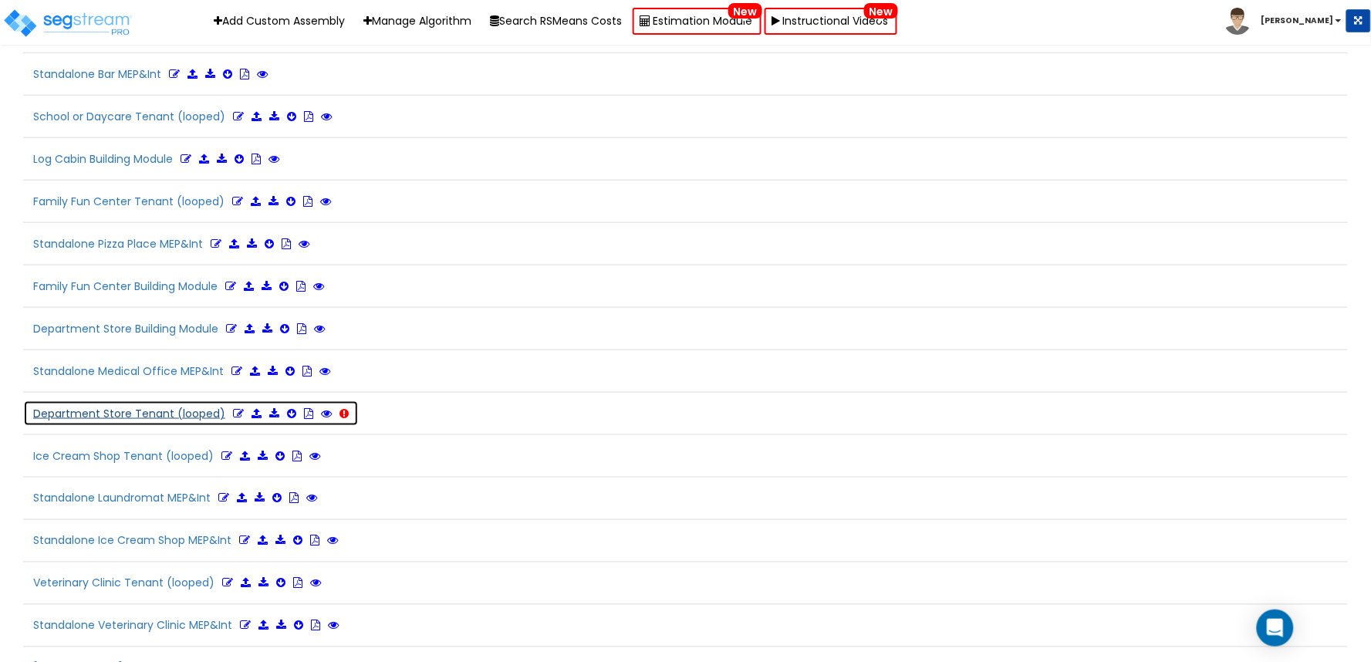
click at [233, 412] on icon at bounding box center [238, 413] width 11 height 11
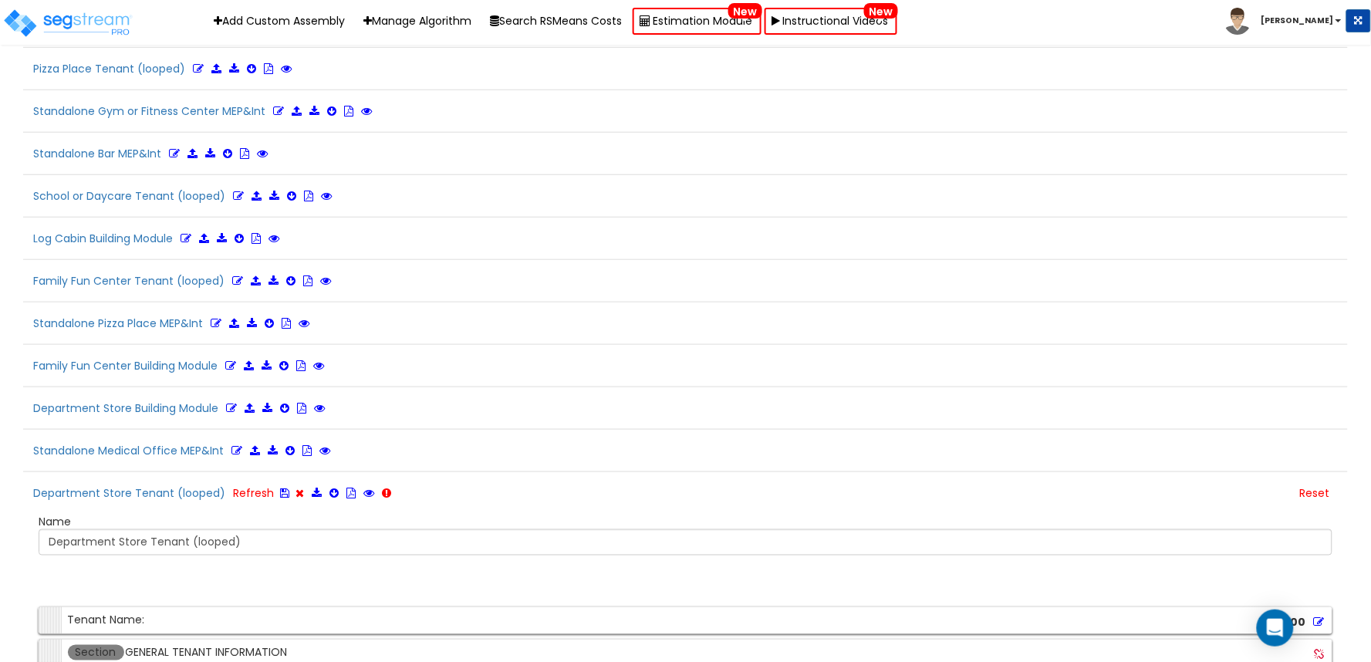
scroll to position [514, 0]
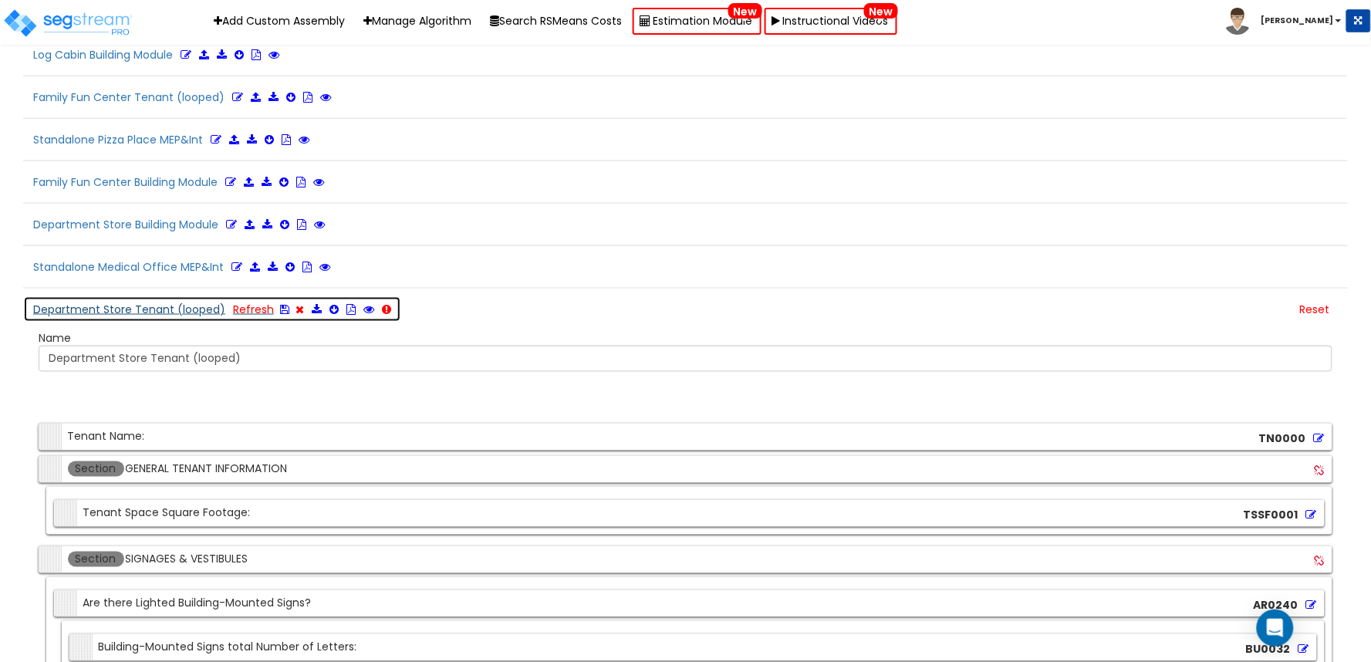
click at [280, 313] on icon at bounding box center [284, 309] width 9 height 11
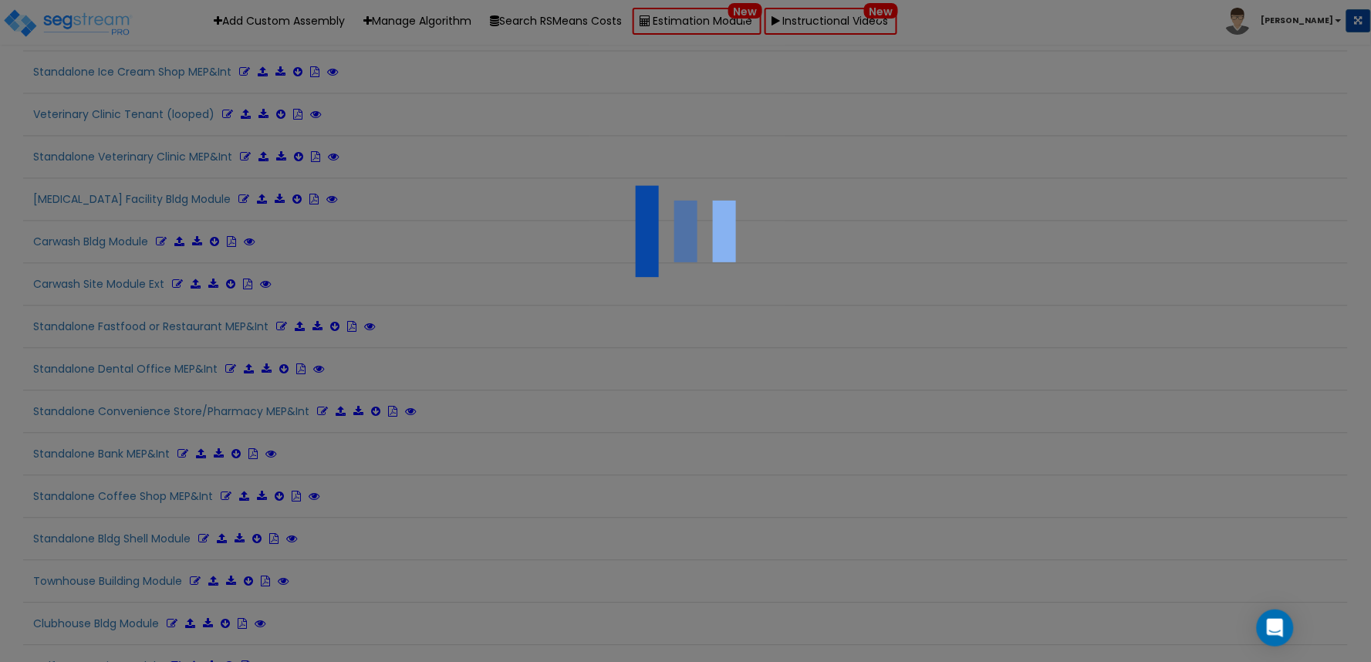
scroll to position [410, 0]
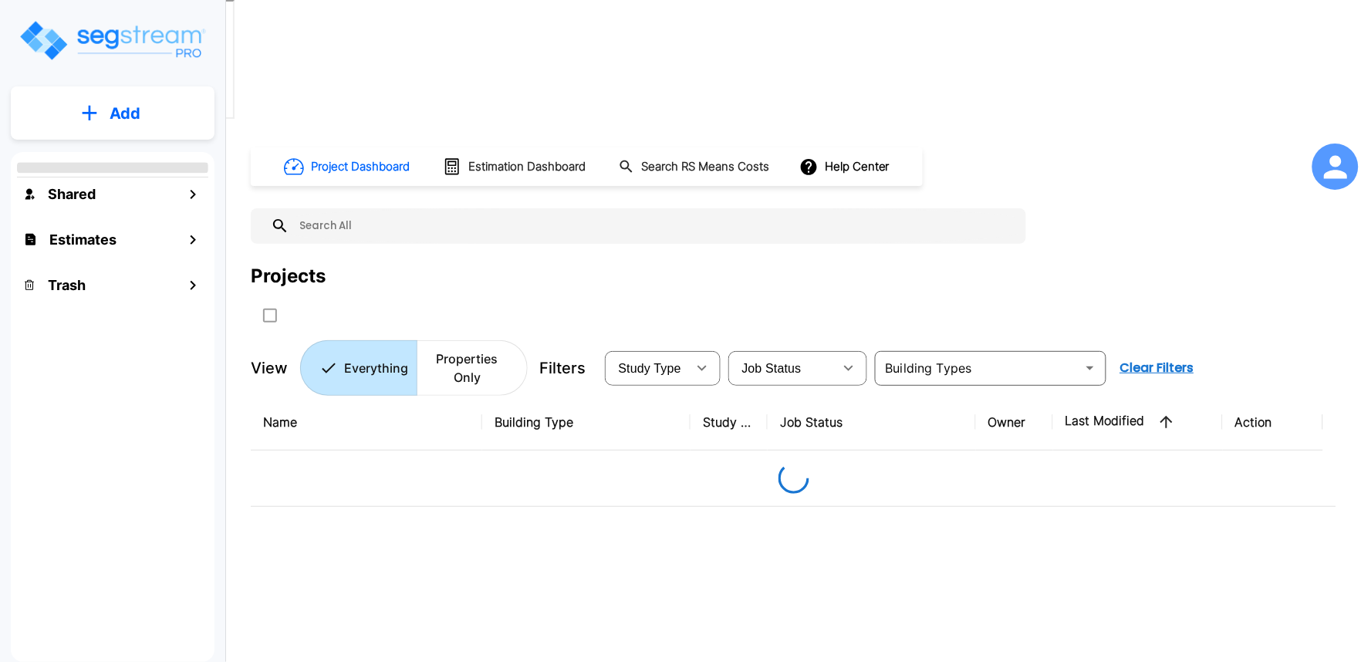
click at [1339, 143] on div at bounding box center [1335, 166] width 46 height 46
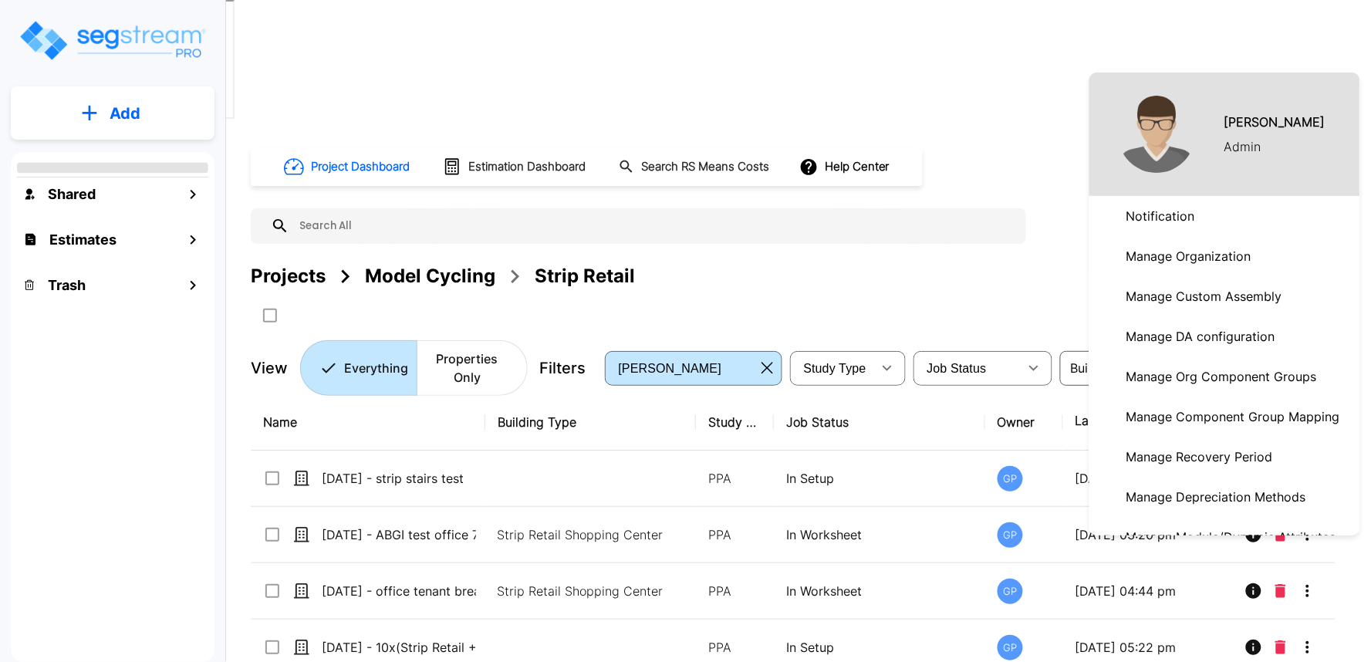
click at [1259, 396] on link "Manage Component Group Mapping" at bounding box center [1224, 416] width 271 height 40
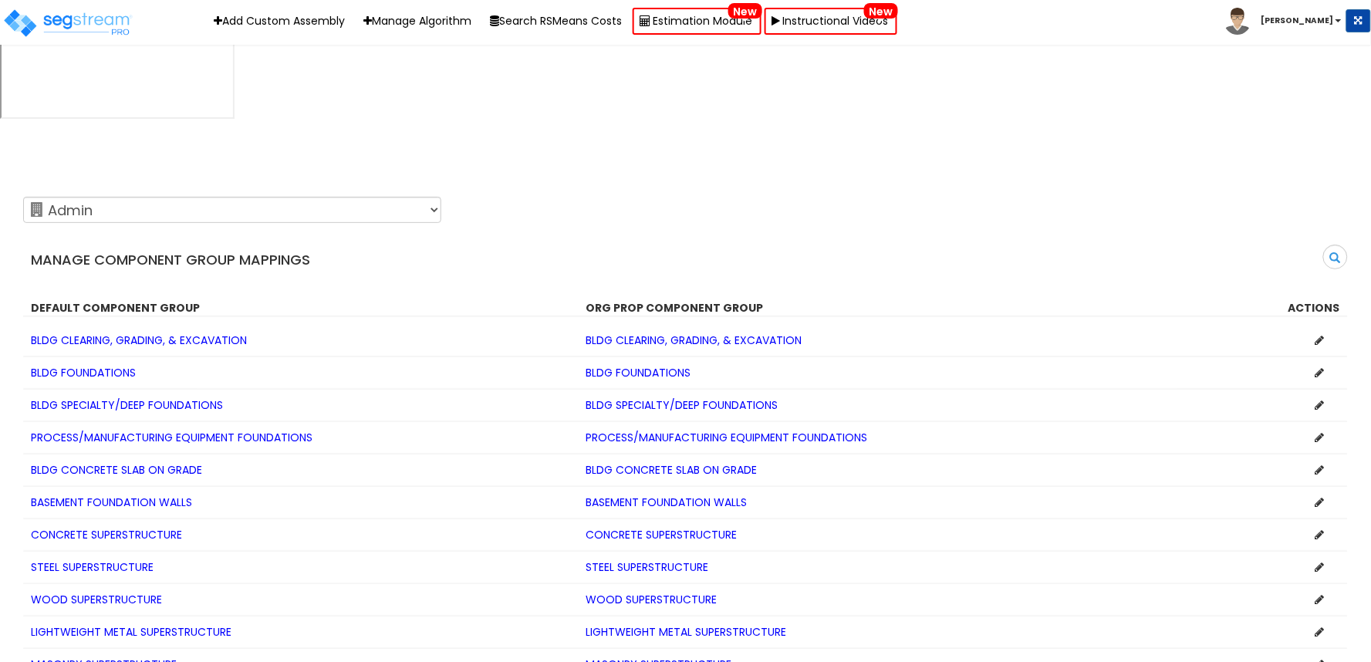
click at [1313, 26] on li "[PERSON_NAME]" at bounding box center [1297, 21] width 147 height 27
click at [1323, 19] on b "[PERSON_NAME]" at bounding box center [1297, 21] width 72 height 12
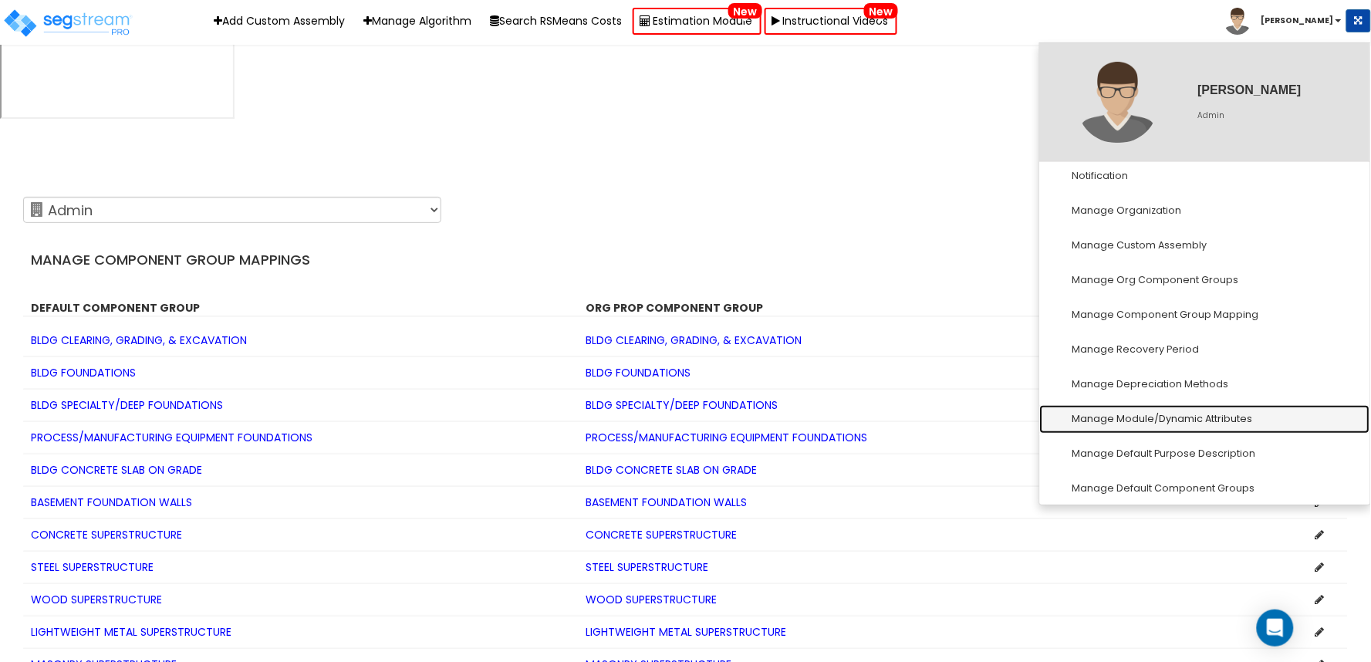
click at [1211, 410] on link "Manage Module/Dynamic Attributes" at bounding box center [1205, 419] width 330 height 29
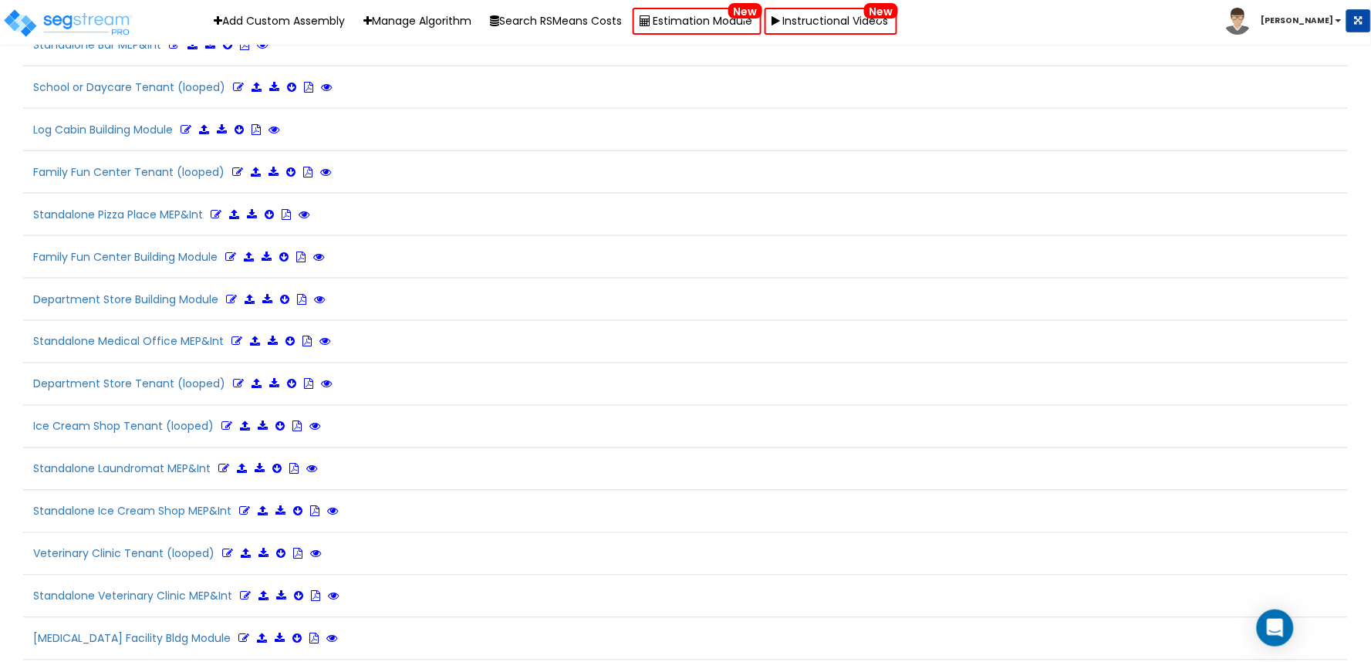
scroll to position [666, 0]
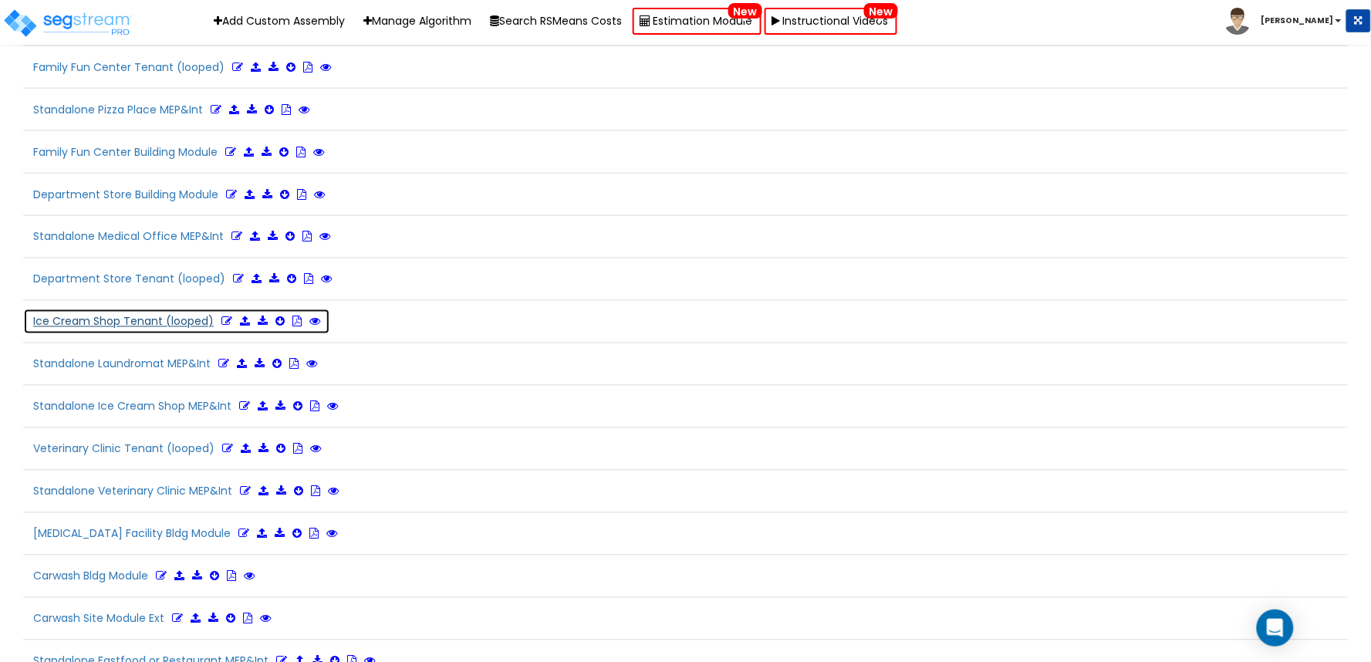
click at [224, 316] on icon at bounding box center [226, 321] width 11 height 11
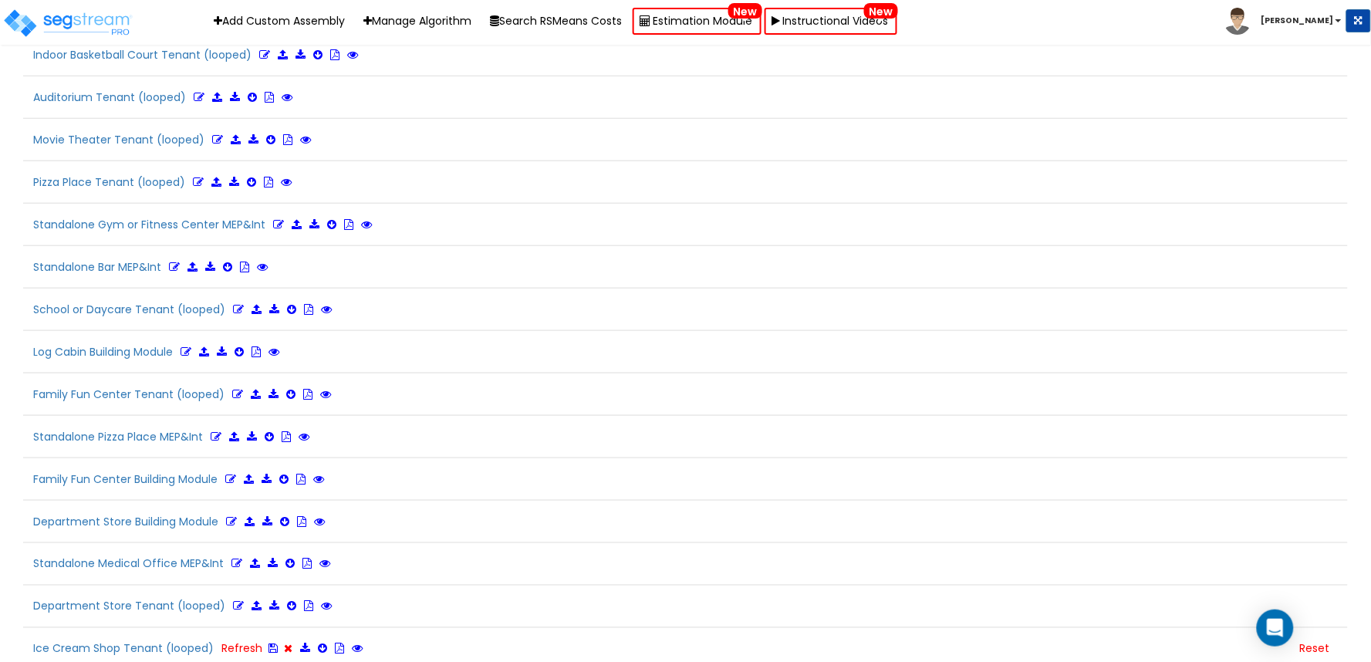
scroll to position [467, 0]
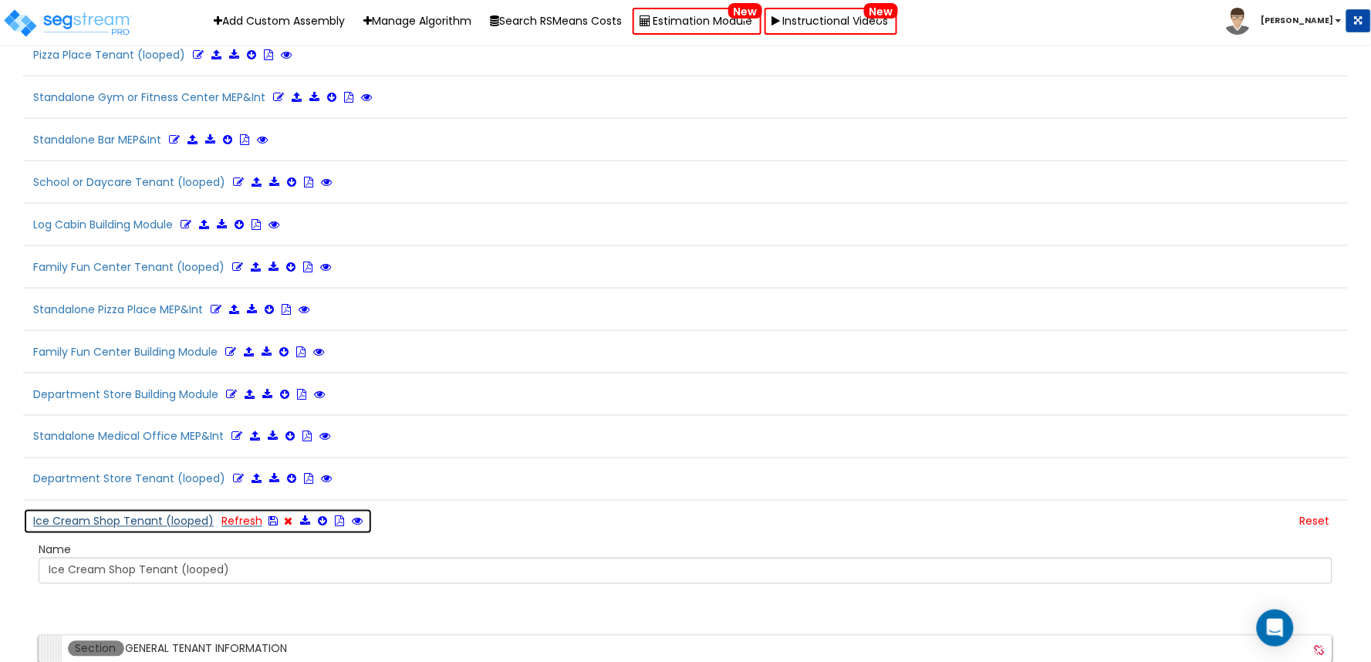
click at [150, 508] on button "Ice Cream Shop Tenant (looped) Refresh" at bounding box center [197, 521] width 349 height 26
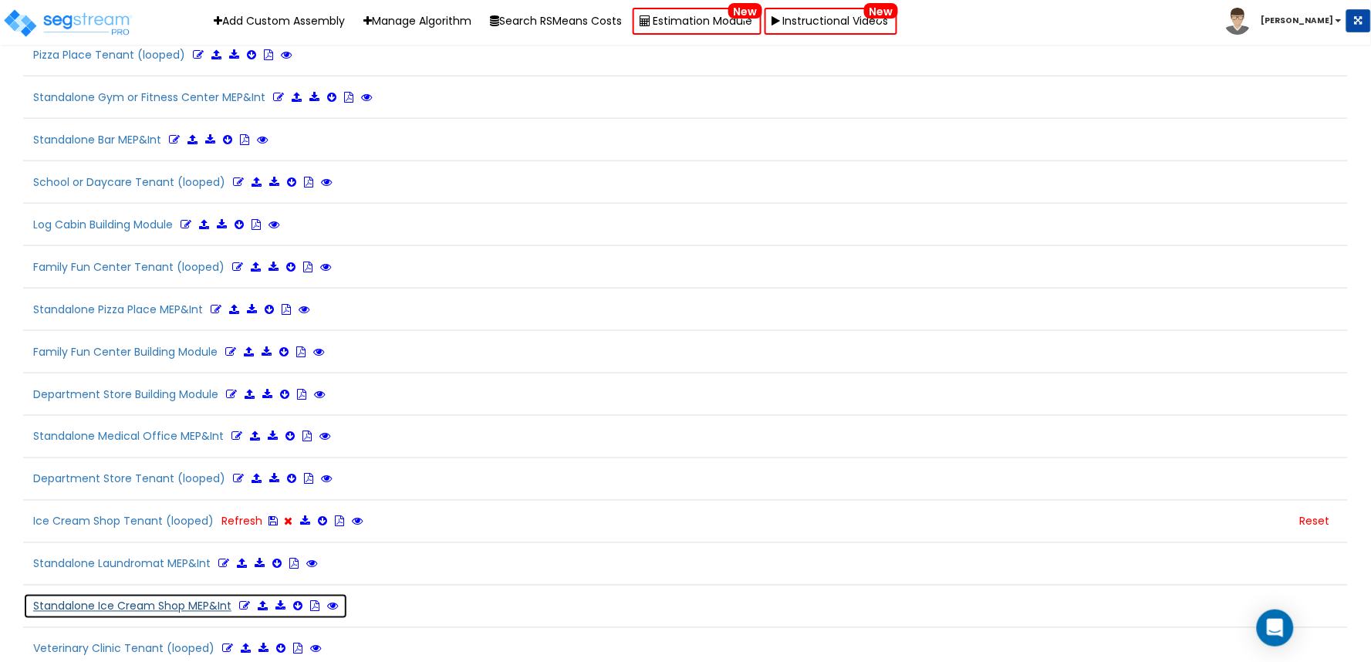
click at [244, 601] on icon at bounding box center [244, 606] width 11 height 11
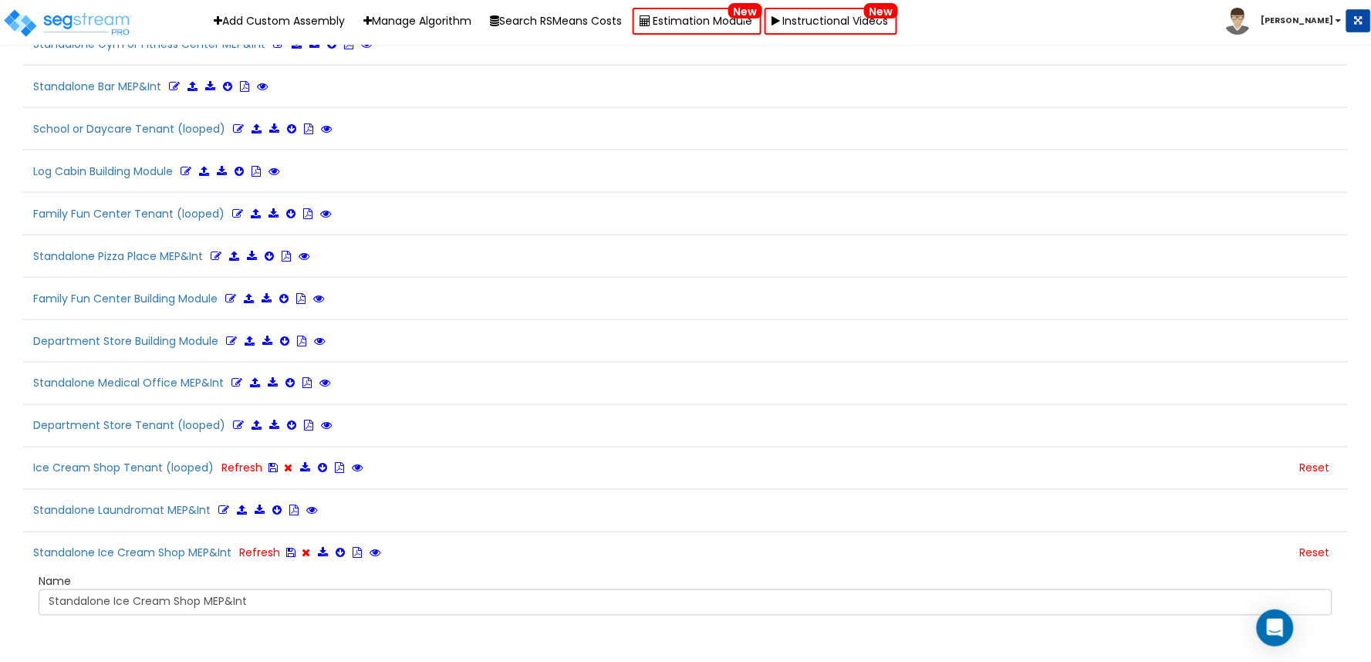
scroll to position [599, 0]
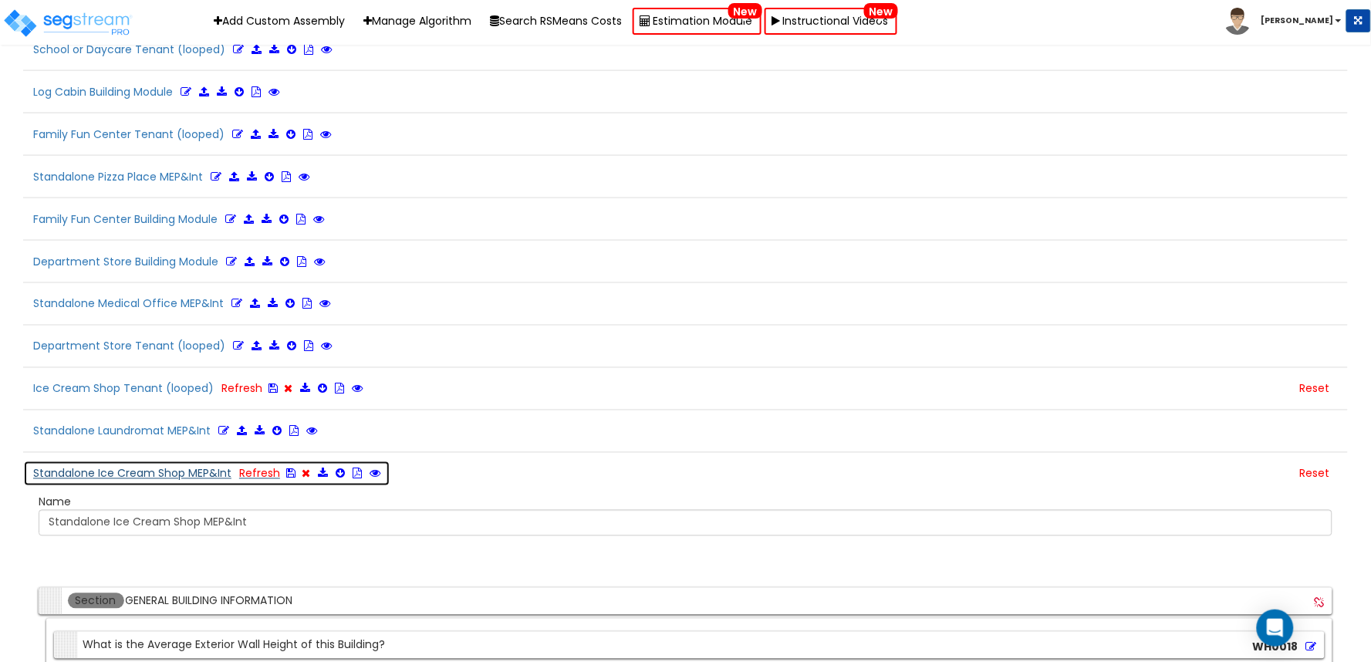
click at [143, 460] on button "Standalone Ice Cream Shop MEP&Int Refresh" at bounding box center [206, 473] width 367 height 26
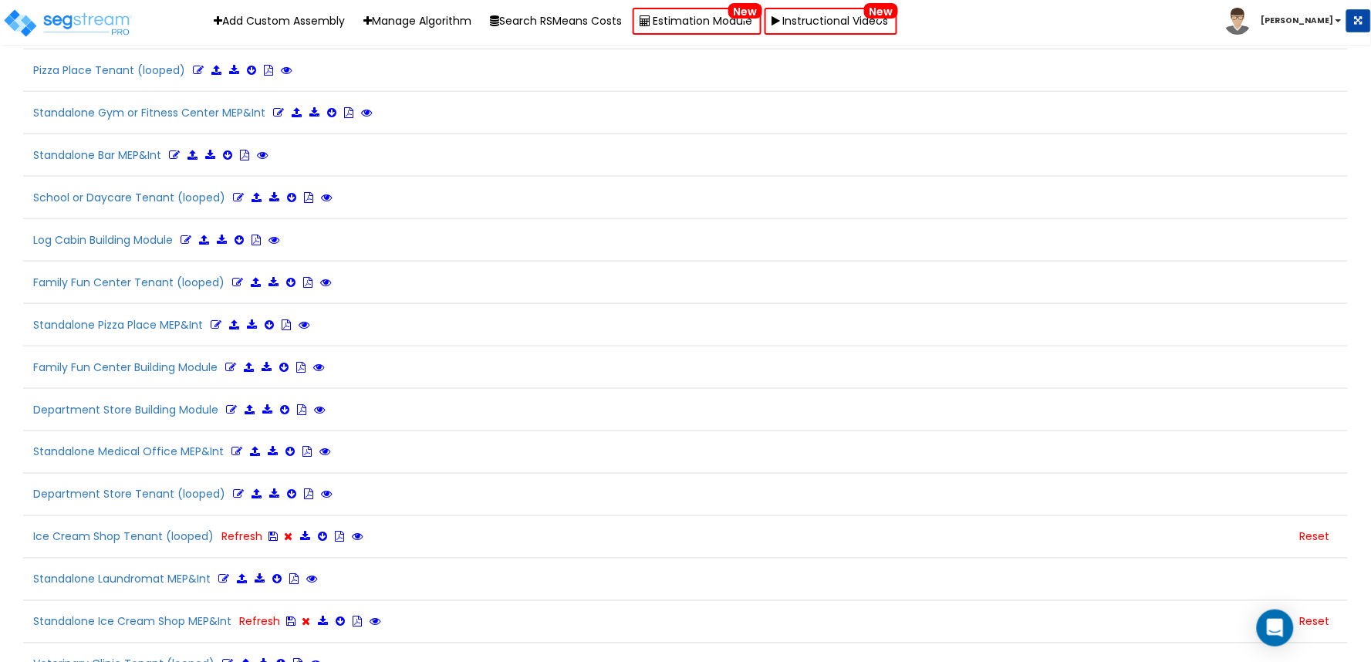
scroll to position [3810, 0]
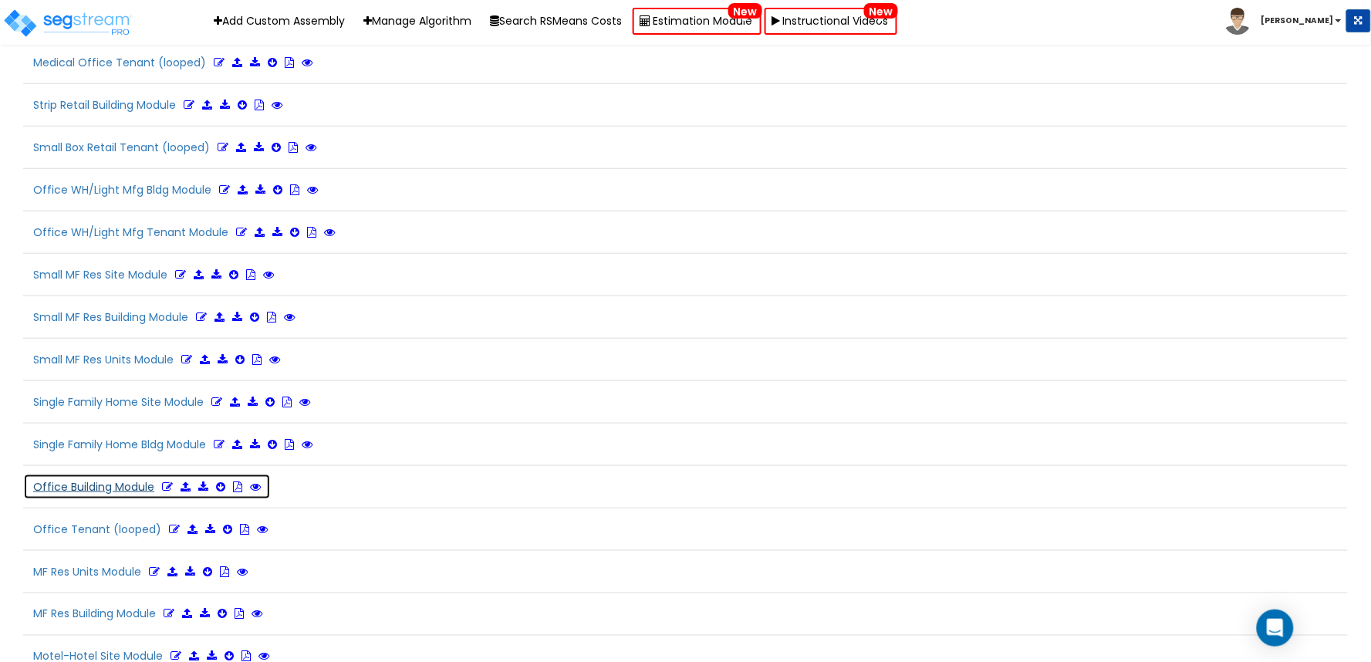
click at [170, 481] on icon at bounding box center [167, 486] width 11 height 11
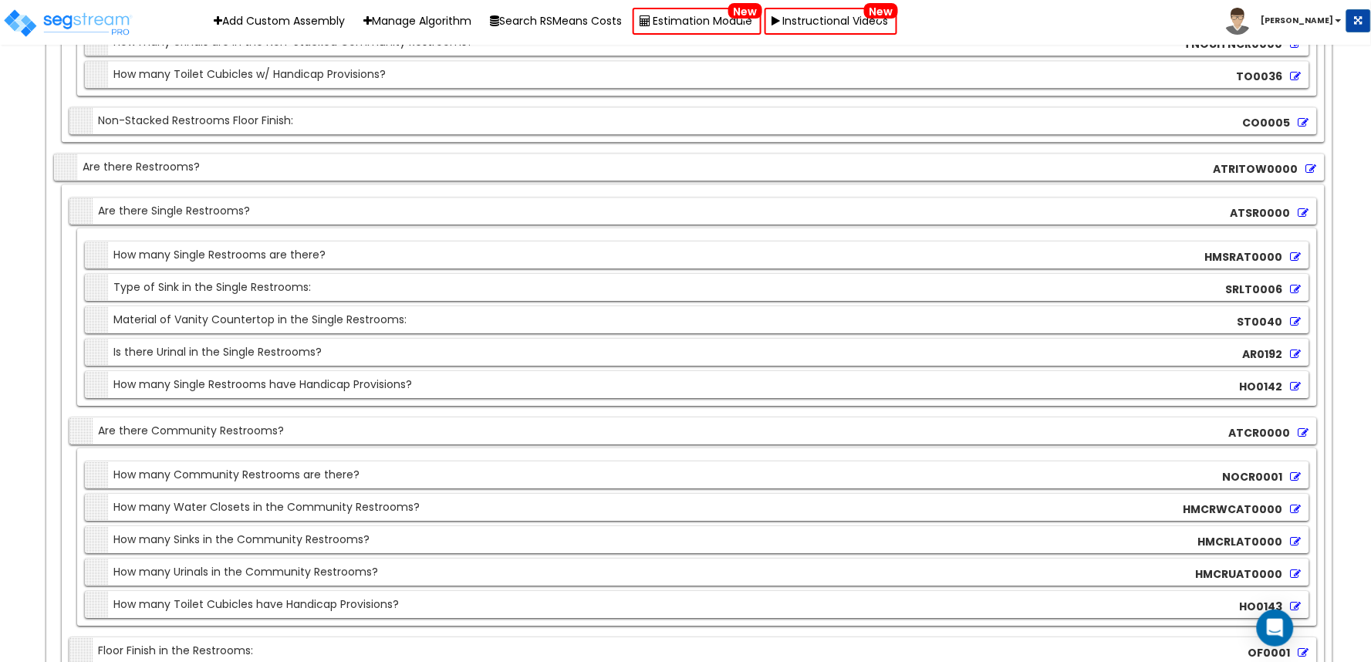
scroll to position [17155, 0]
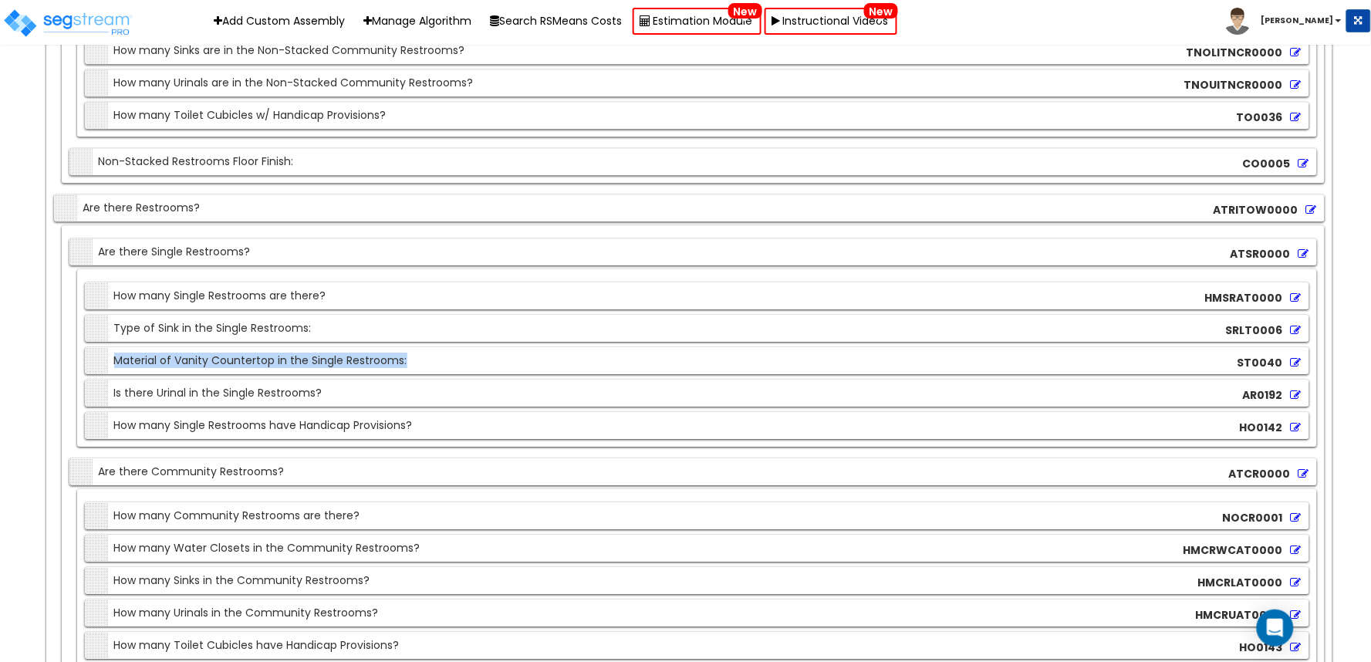
drag, startPoint x: 113, startPoint y: 256, endPoint x: 633, endPoint y: 256, distance: 519.8
click at [633, 347] on div "Section Material of Vanity Countertop in the Single Restrooms: ST0040" at bounding box center [697, 360] width 1224 height 27
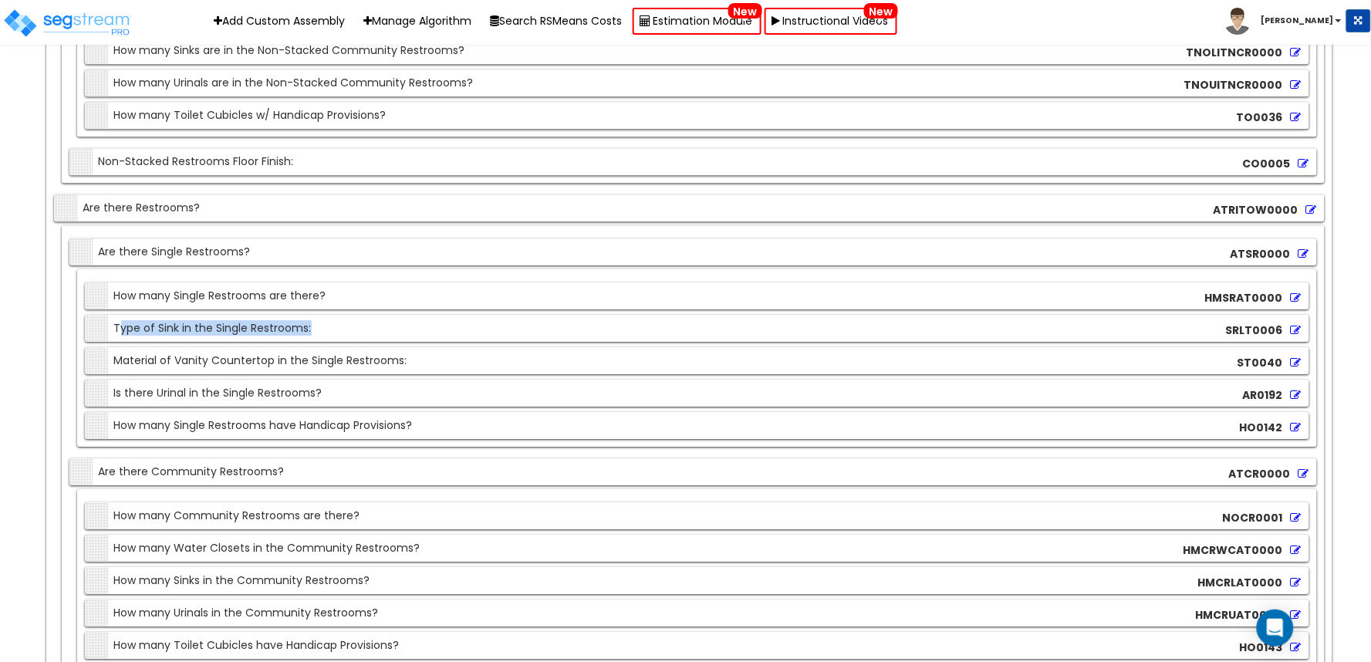
drag, startPoint x: 117, startPoint y: 224, endPoint x: 413, endPoint y: 226, distance: 296.2
click at [413, 315] on div "Section Type of Sink in the Single Restrooms: SRLT0006" at bounding box center [697, 328] width 1224 height 27
copy div "ype of Sink in the Single Restrooms:"
drag, startPoint x: 116, startPoint y: 193, endPoint x: 466, endPoint y: 193, distance: 350.2
click at [466, 282] on div "Section How many Single Restrooms are there? HMSRAT0000" at bounding box center [697, 295] width 1224 height 27
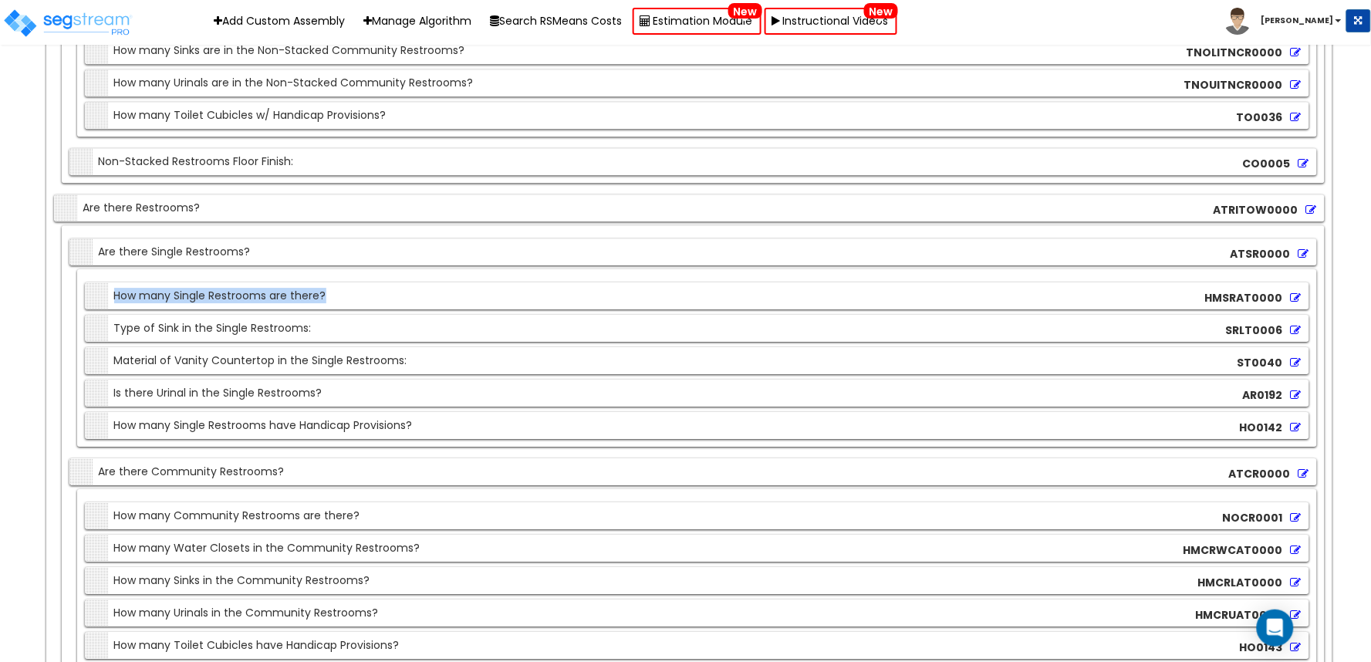
copy div "How many Single Restrooms are there?"
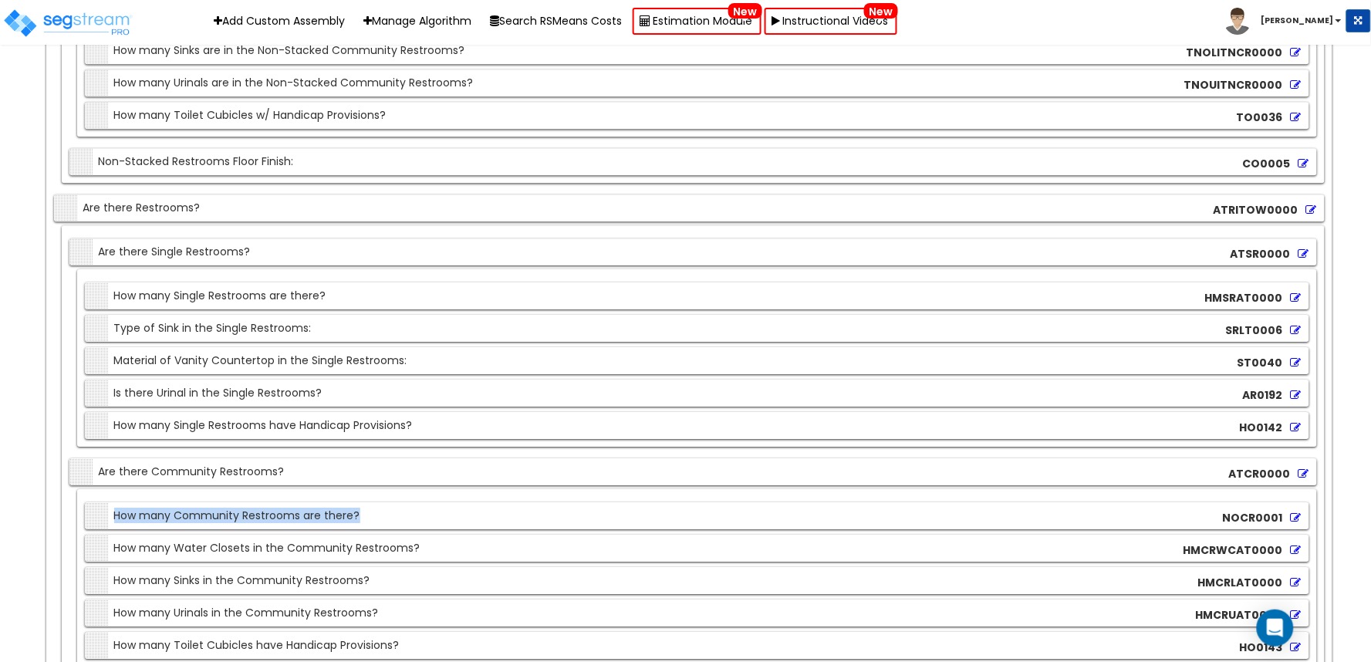
drag, startPoint x: 114, startPoint y: 409, endPoint x: 519, endPoint y: 407, distance: 404.9
click at [519, 502] on div "Section How many Community Restrooms are there? NOCR0001" at bounding box center [697, 515] width 1224 height 27
copy div "How many Community Restrooms are there?"
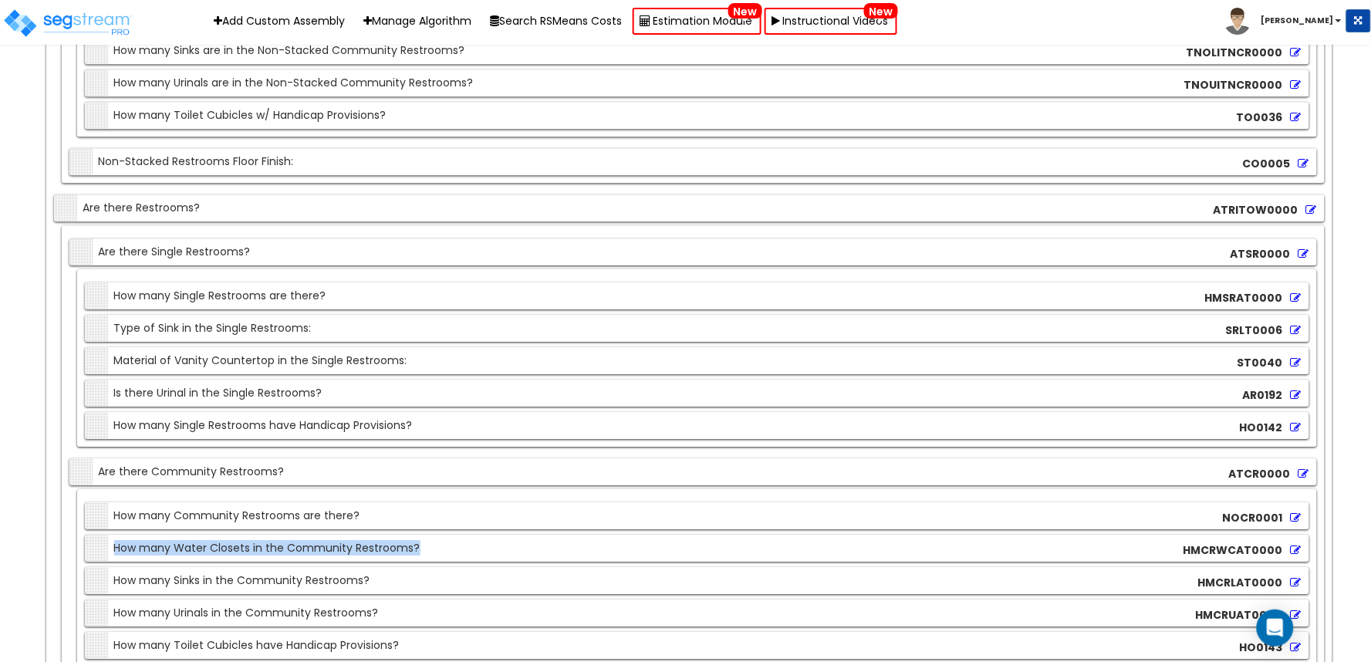
drag, startPoint x: 113, startPoint y: 440, endPoint x: 542, endPoint y: 442, distance: 428.8
click at [542, 534] on div "Section How many Water Closets in the Community Restrooms? HMCRWCAT0000" at bounding box center [697, 547] width 1224 height 27
copy div "How many Water Closets in the Community Restrooms?"
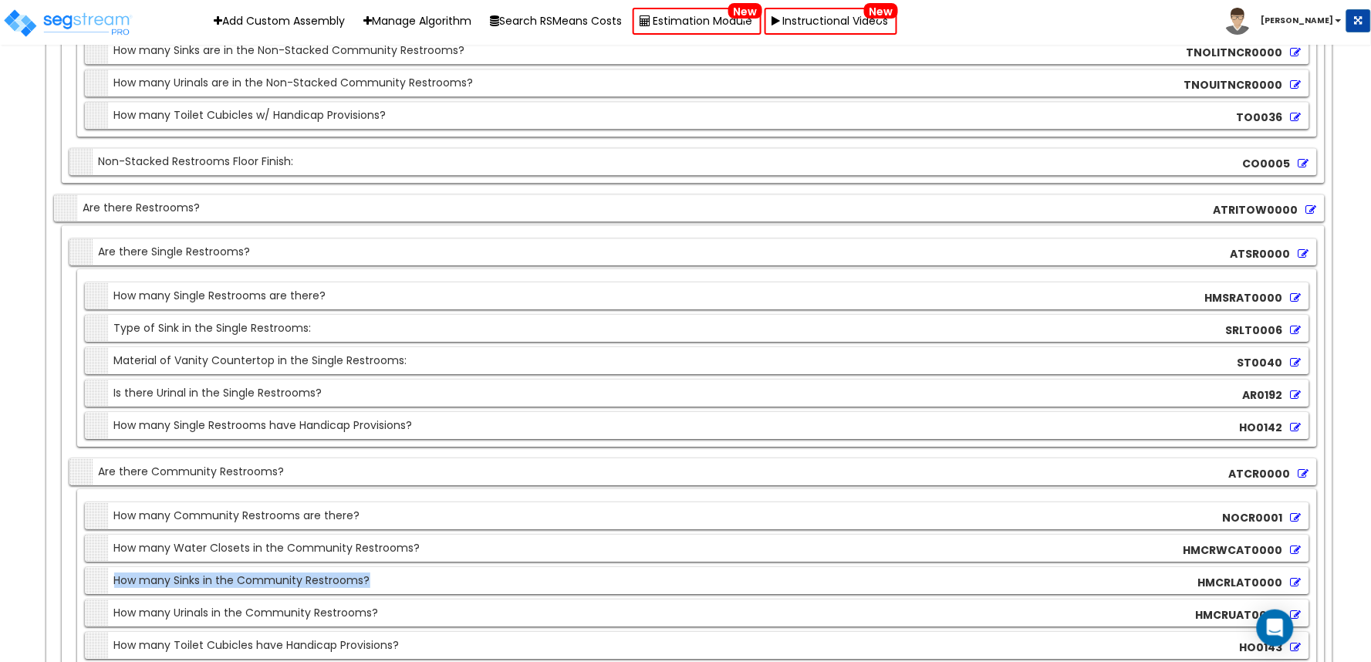
drag, startPoint x: 113, startPoint y: 478, endPoint x: 471, endPoint y: 478, distance: 358.6
click at [471, 567] on div "Section How many Sinks in the Community Restrooms? HMCRLAT0000" at bounding box center [697, 580] width 1224 height 27
copy div "How many Sinks in the Community Restrooms?"
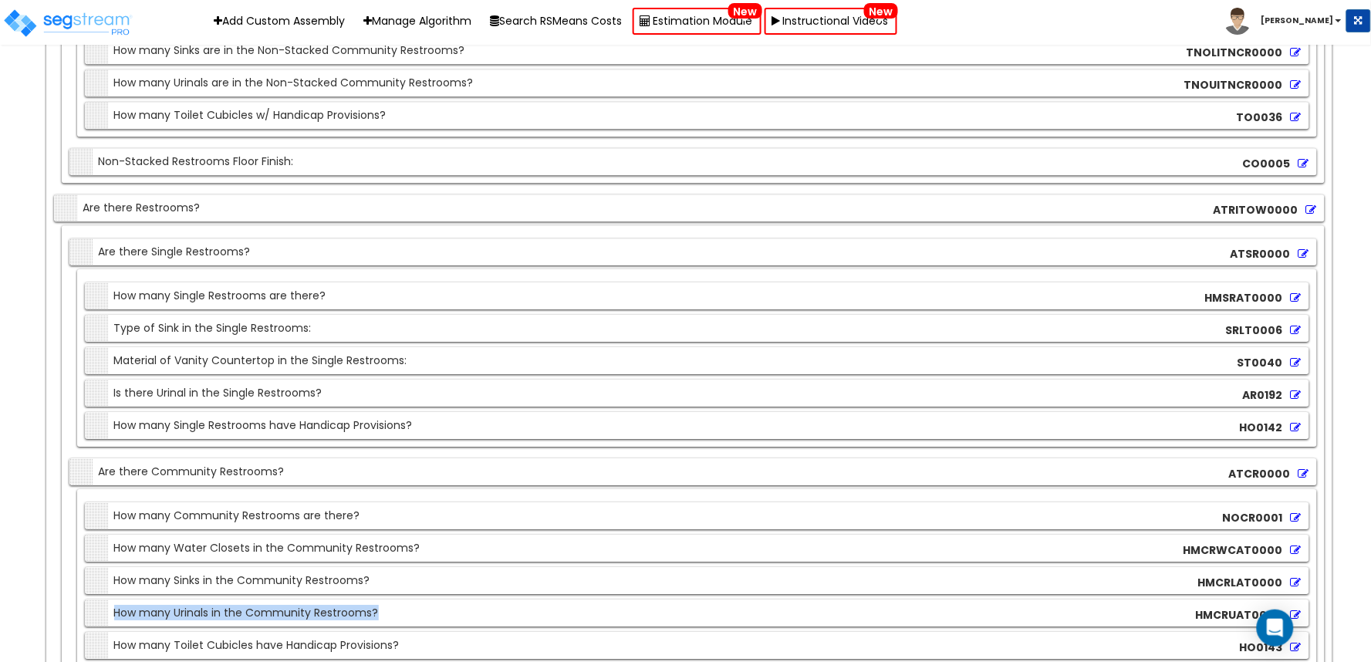
drag, startPoint x: 113, startPoint y: 510, endPoint x: 531, endPoint y: 504, distance: 418.1
click at [538, 599] on div "Section How many Urinals in the Community Restrooms? HMCRUAT0000" at bounding box center [697, 612] width 1224 height 27
copy div "How many Urinals in the Community Restrooms?"
drag, startPoint x: 98, startPoint y: 588, endPoint x: 394, endPoint y: 581, distance: 296.3
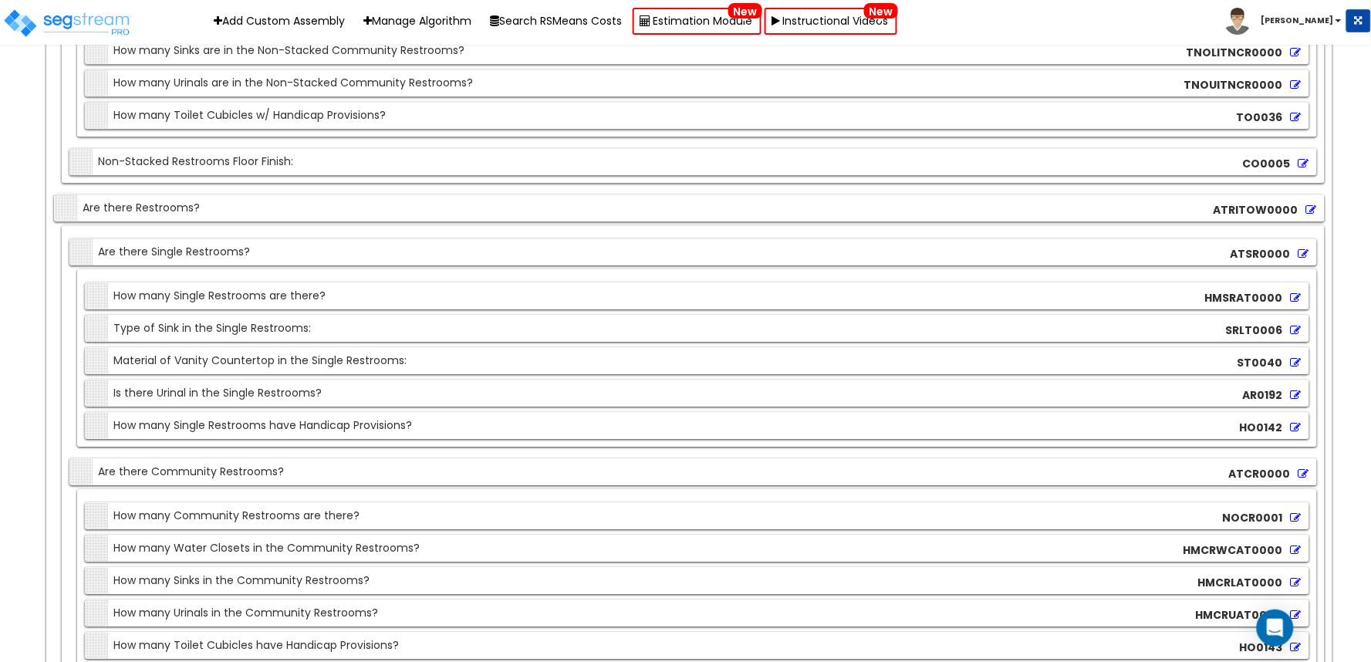
copy div "Floor Finish in the Restrooms:"
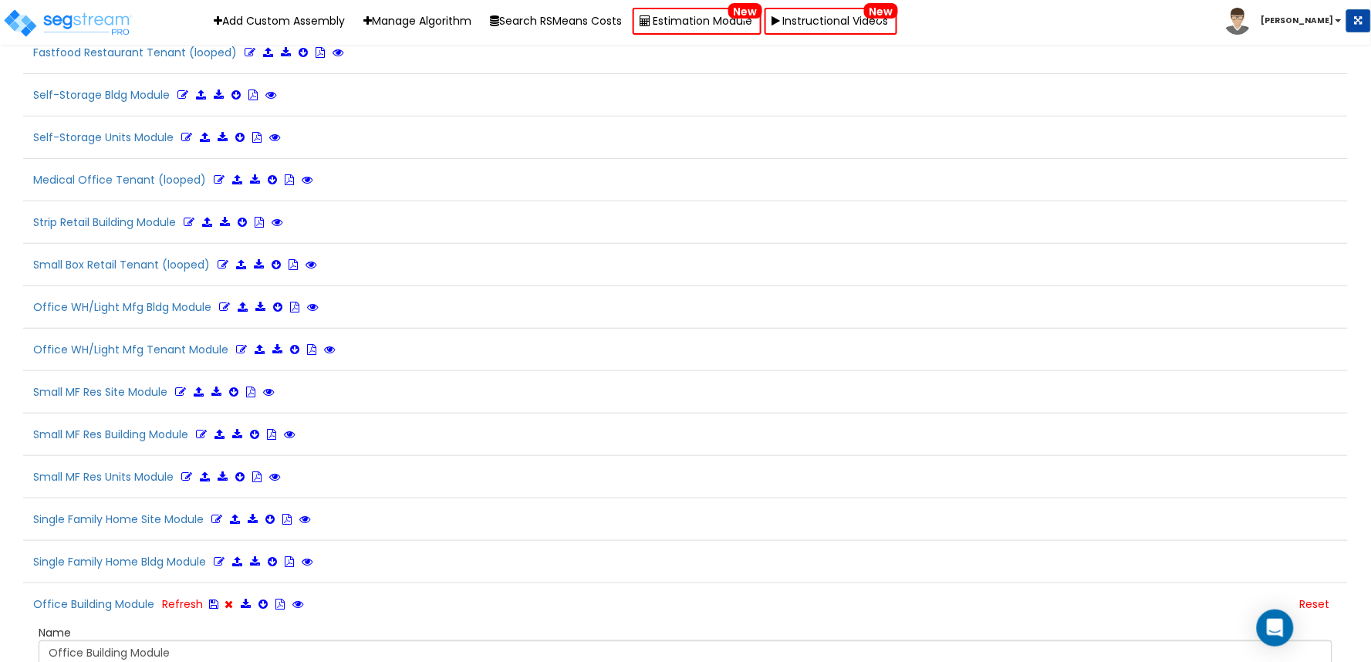
scroll to position [3700, 0]
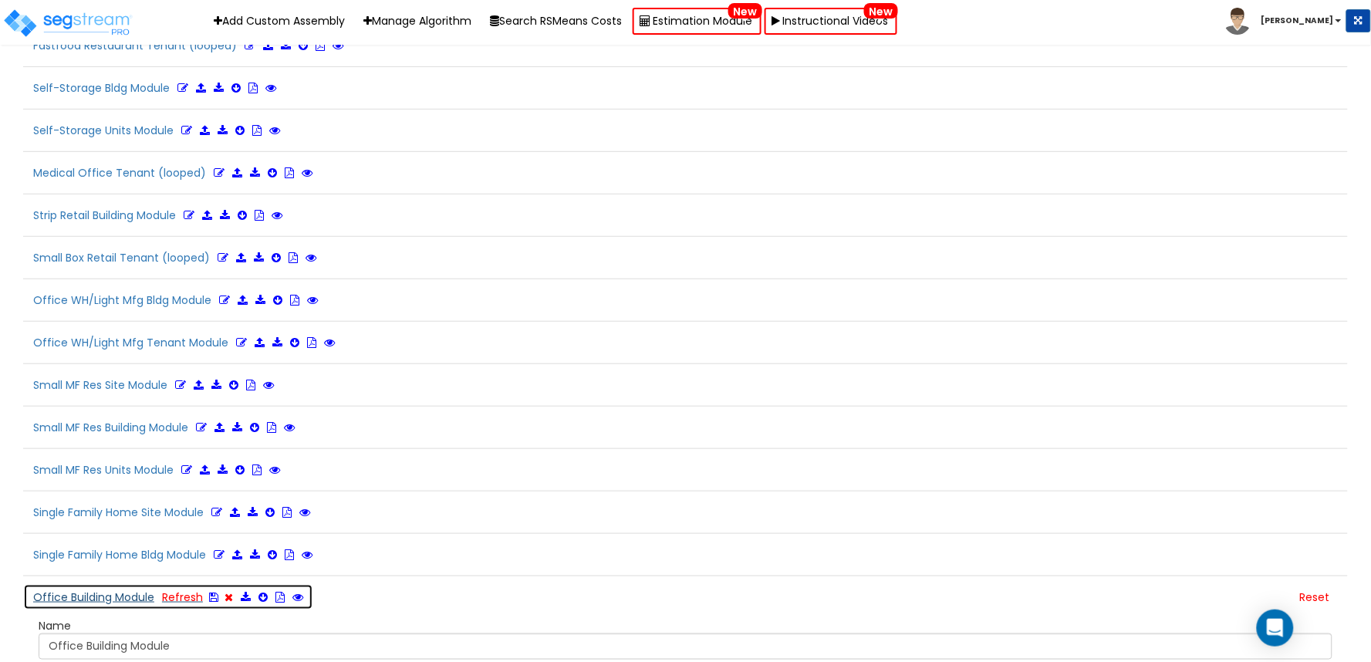
click at [127, 584] on button "Office Building Module Refresh" at bounding box center [168, 597] width 290 height 26
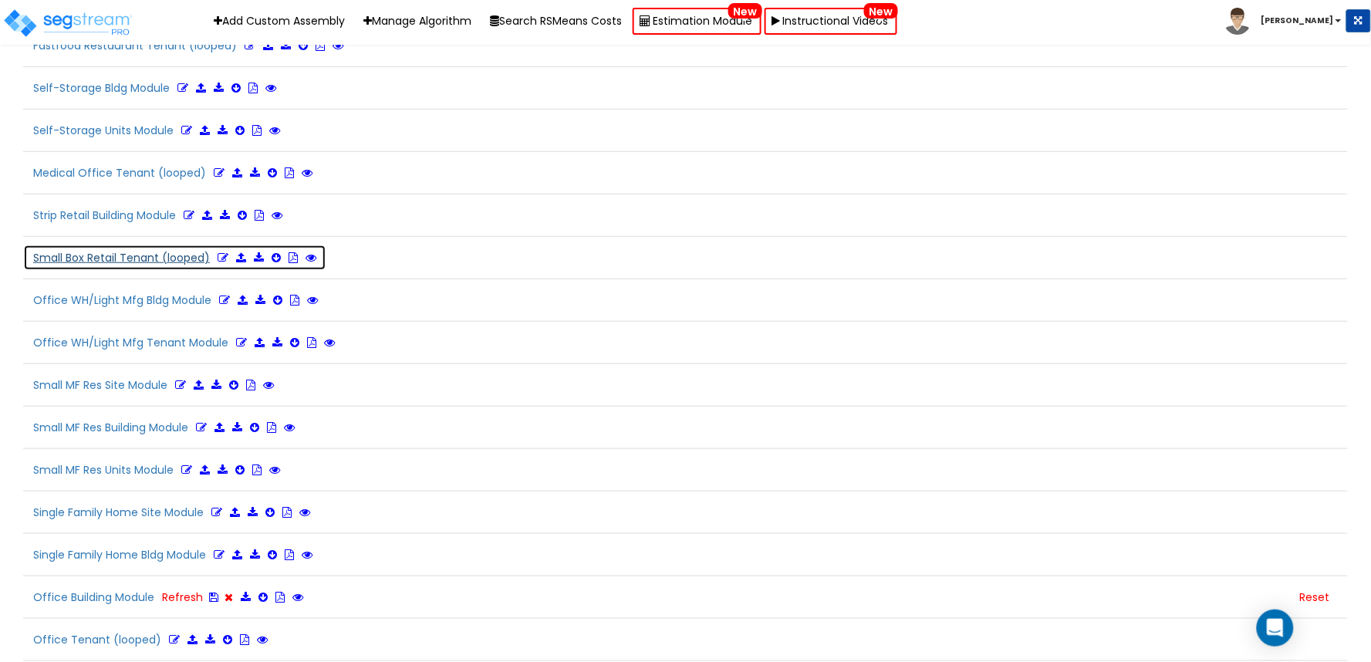
click at [221, 252] on icon at bounding box center [222, 257] width 11 height 11
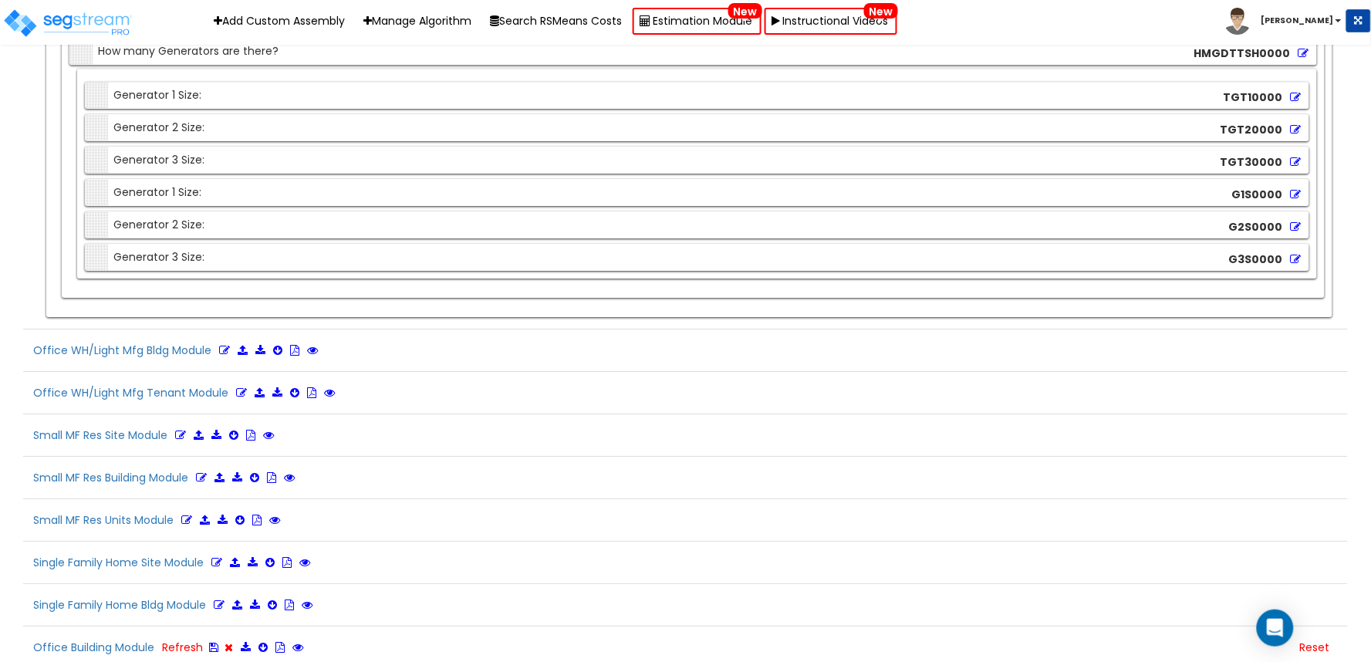
scroll to position [3522, 0]
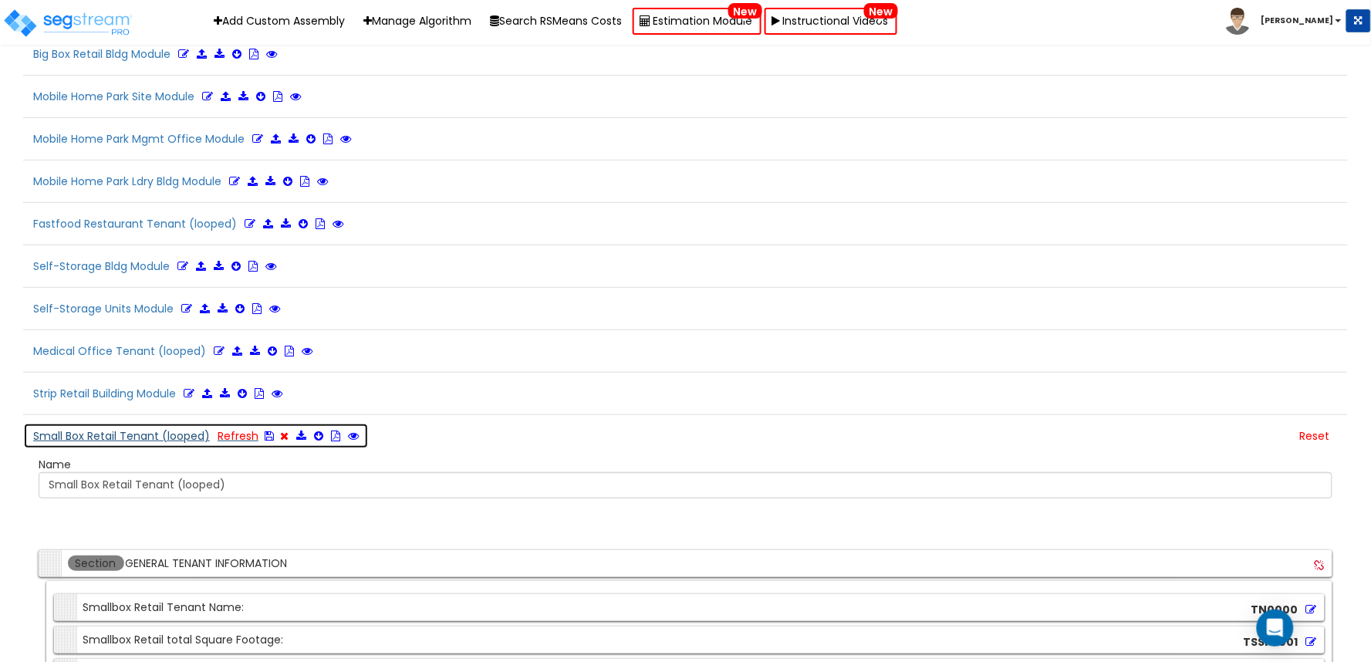
click at [271, 430] on icon at bounding box center [269, 435] width 9 height 11
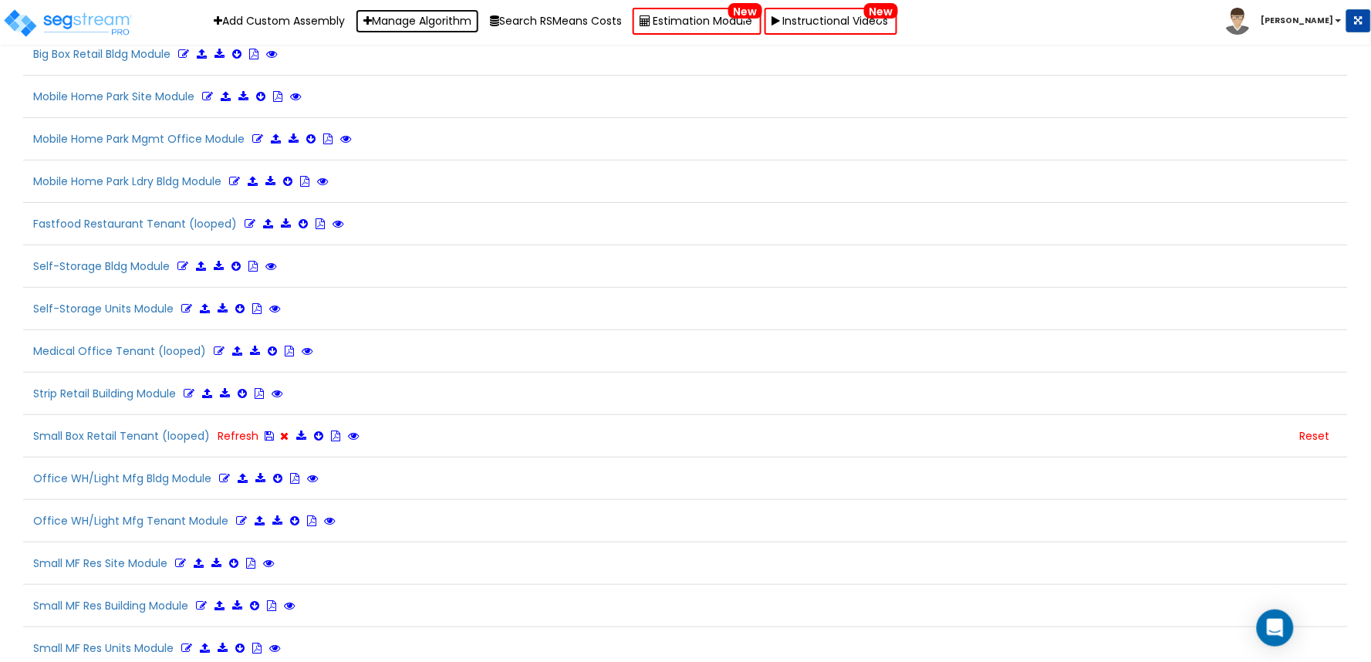
click at [396, 16] on link "Manage Algorithm" at bounding box center [417, 21] width 123 height 24
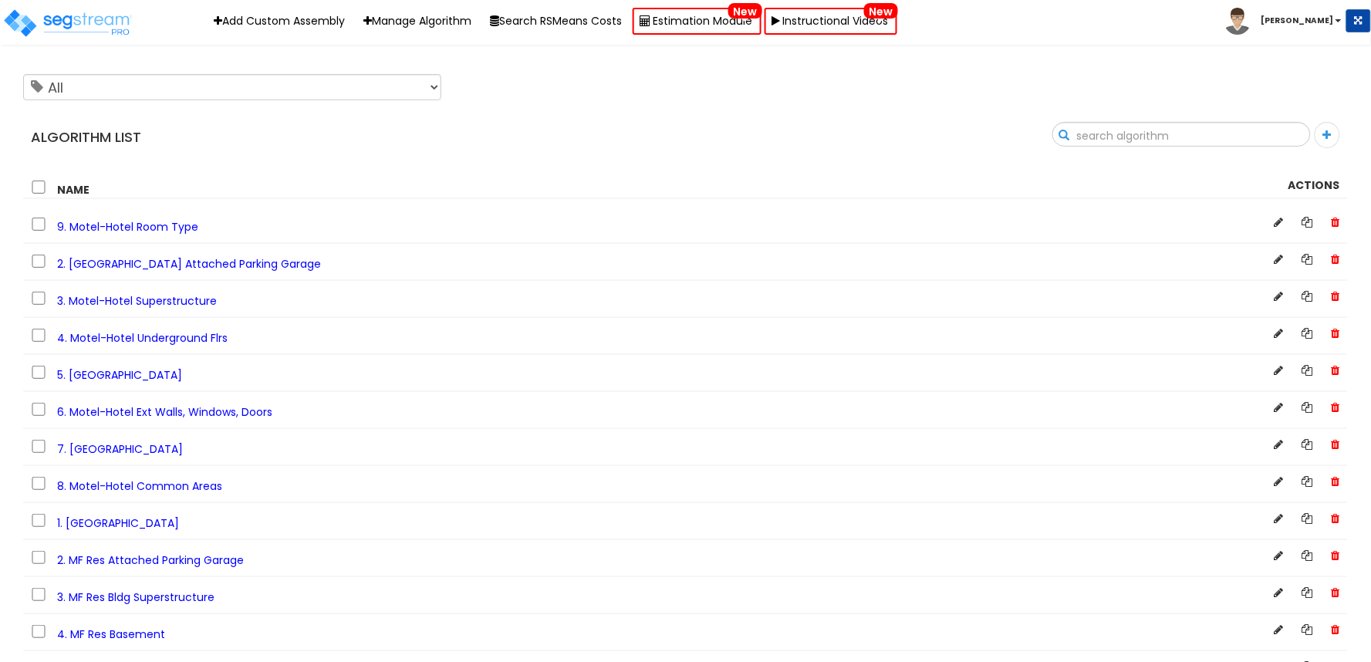
click at [1301, 129] on input "text" at bounding box center [1181, 136] width 257 height 26
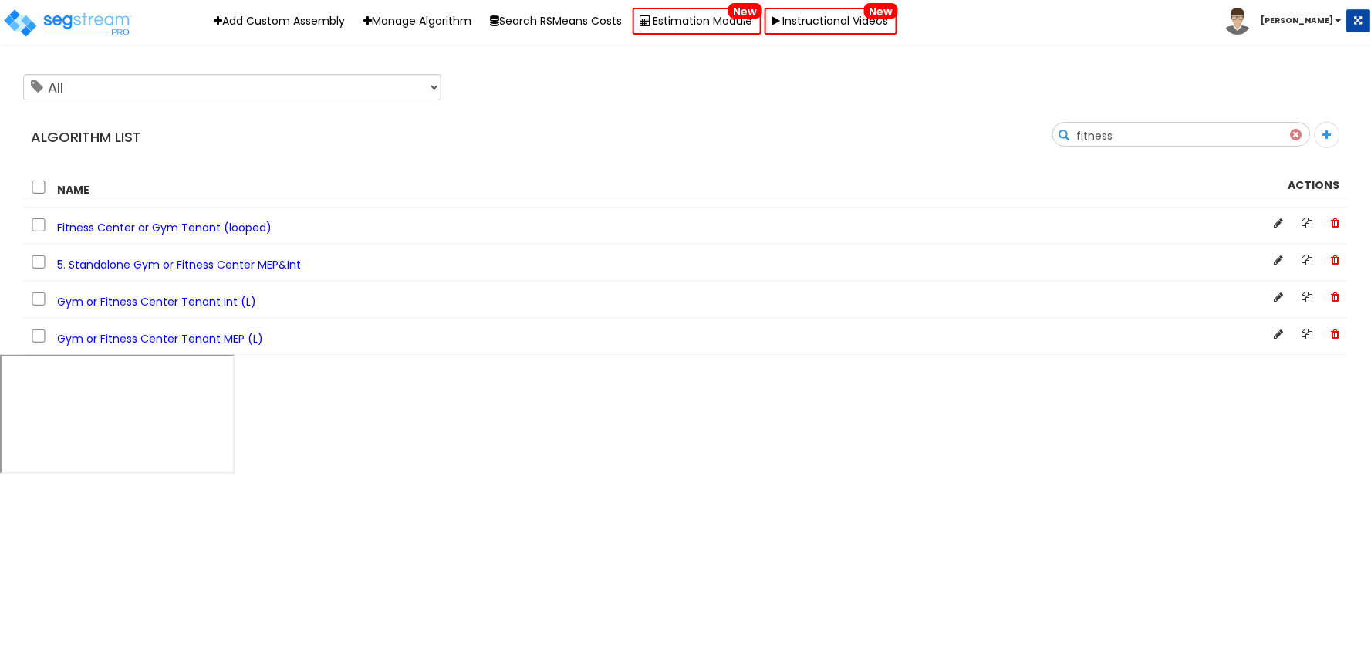
type input "fitness"
click at [176, 338] on span "Gym or Fitness Center Tenant MEP (L)" at bounding box center [160, 338] width 206 height 15
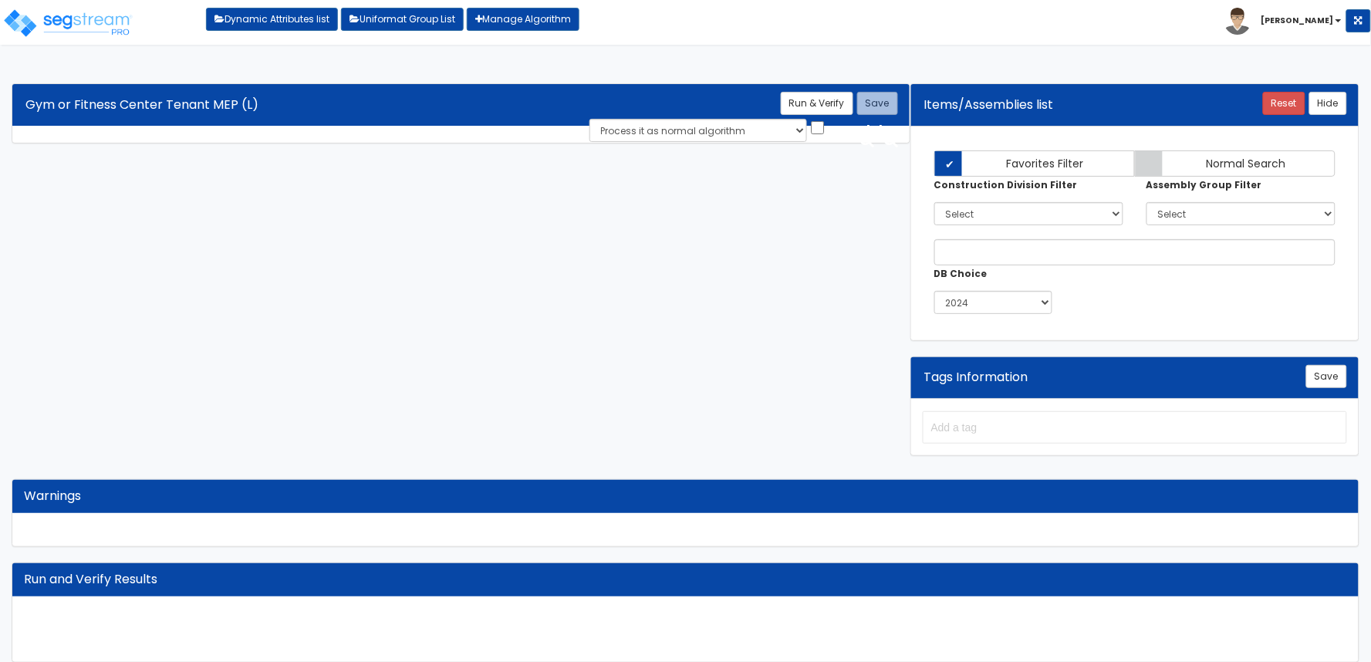
click at [684, 70] on div "Algorithm Title Gym or Fitness Center Tenant MEP (L) Save Run & Verify Process …" at bounding box center [685, 373] width 1371 height 610
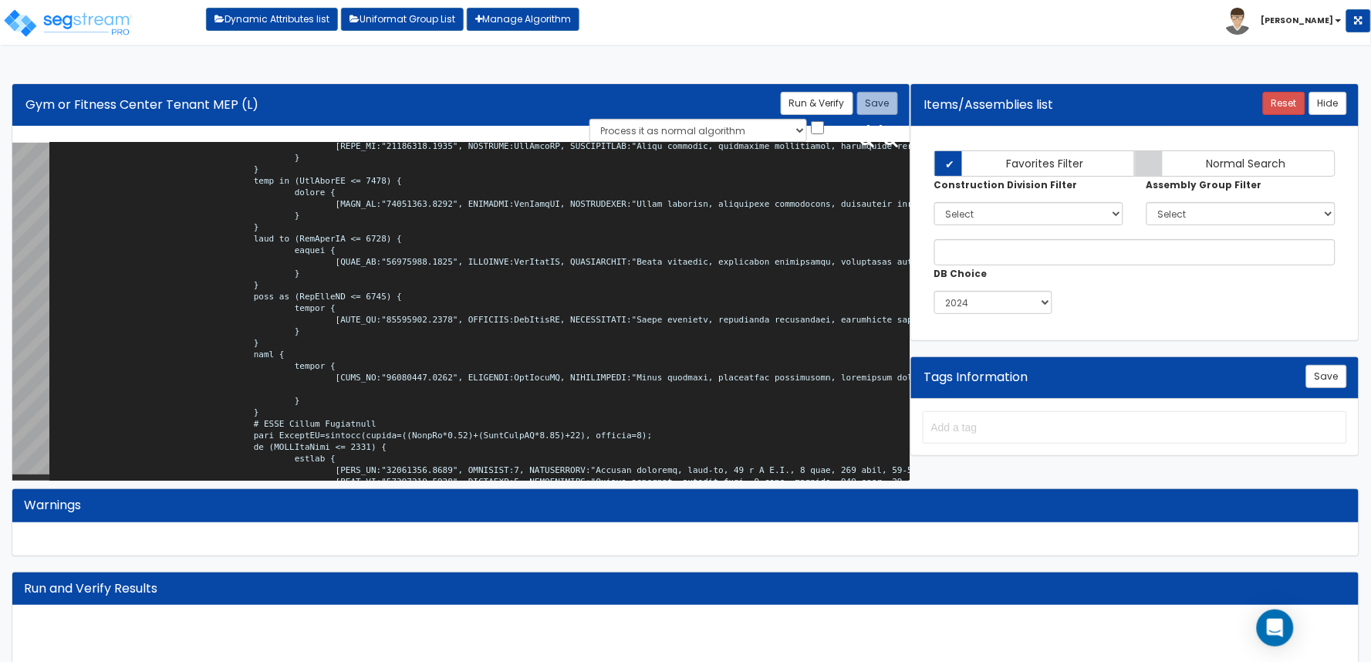
scroll to position [12337, 0]
